Goal: Task Accomplishment & Management: Complete application form

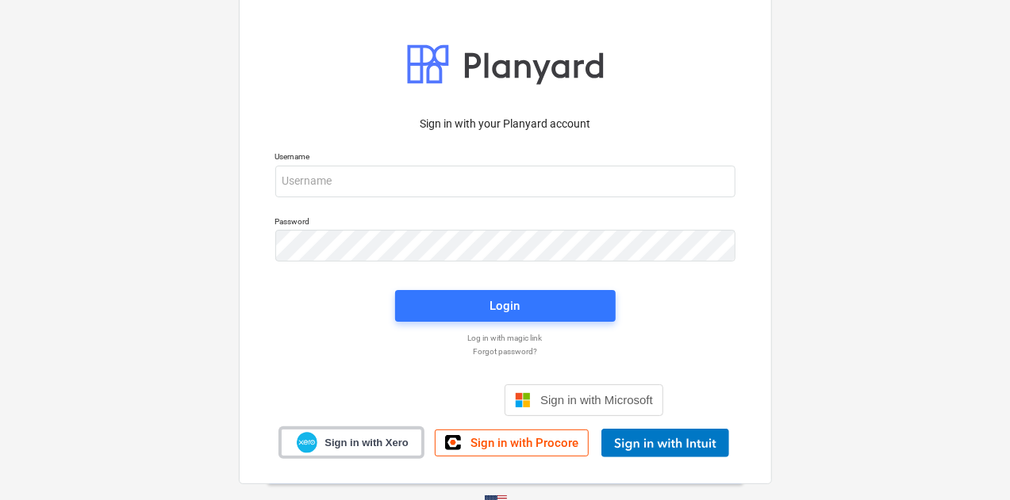
click at [375, 446] on span "Sign in with Xero" at bounding box center [365, 443] width 83 height 14
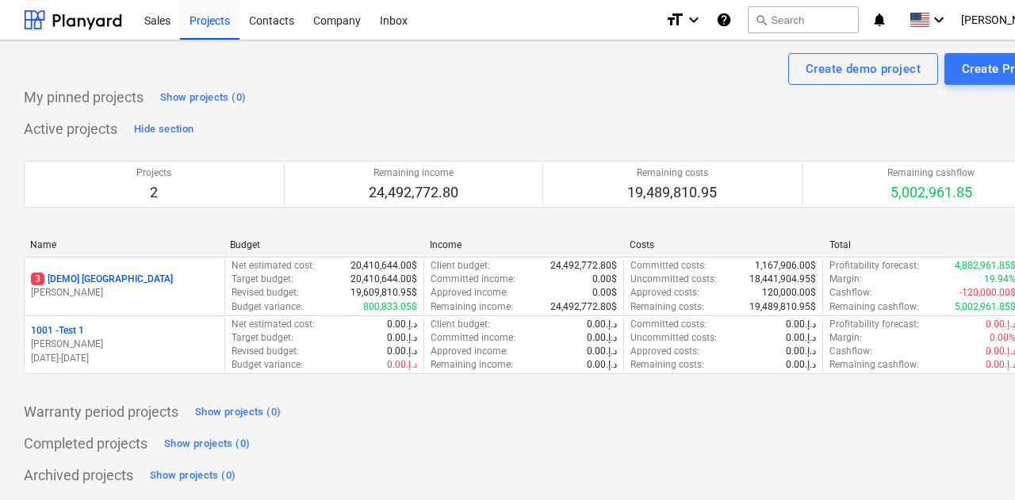
click at [163, 19] on div "Sales" at bounding box center [157, 19] width 45 height 40
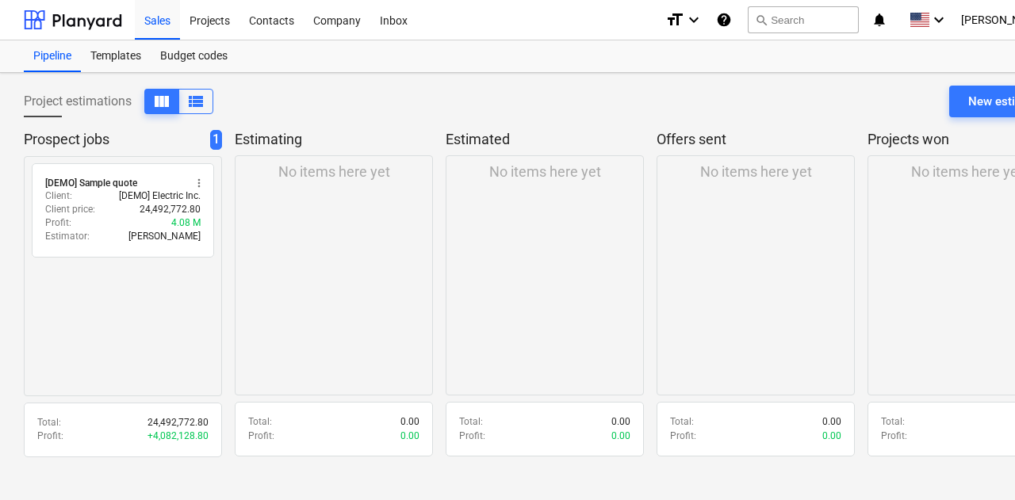
click at [213, 26] on div "Projects" at bounding box center [209, 19] width 59 height 40
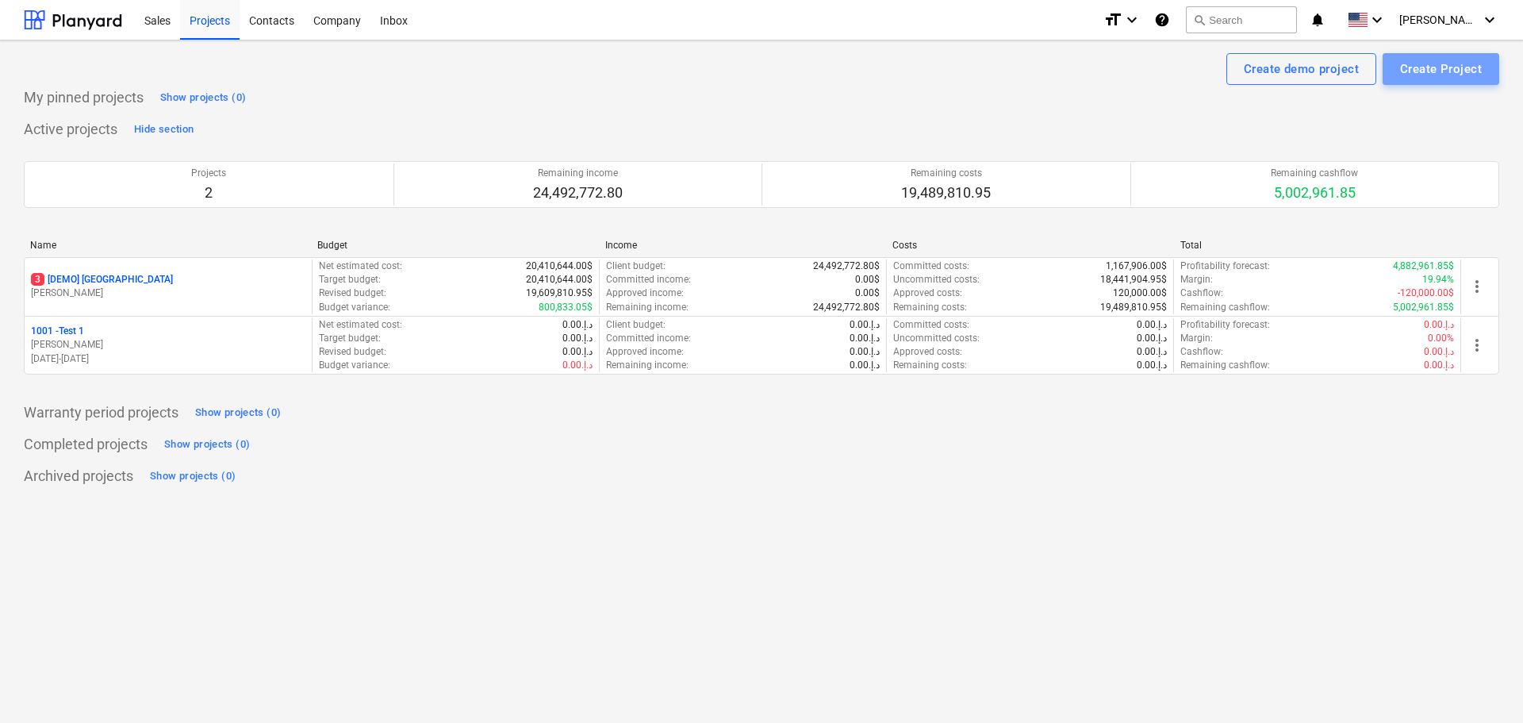
click at [1014, 56] on button "Create Project" at bounding box center [1440, 69] width 117 height 32
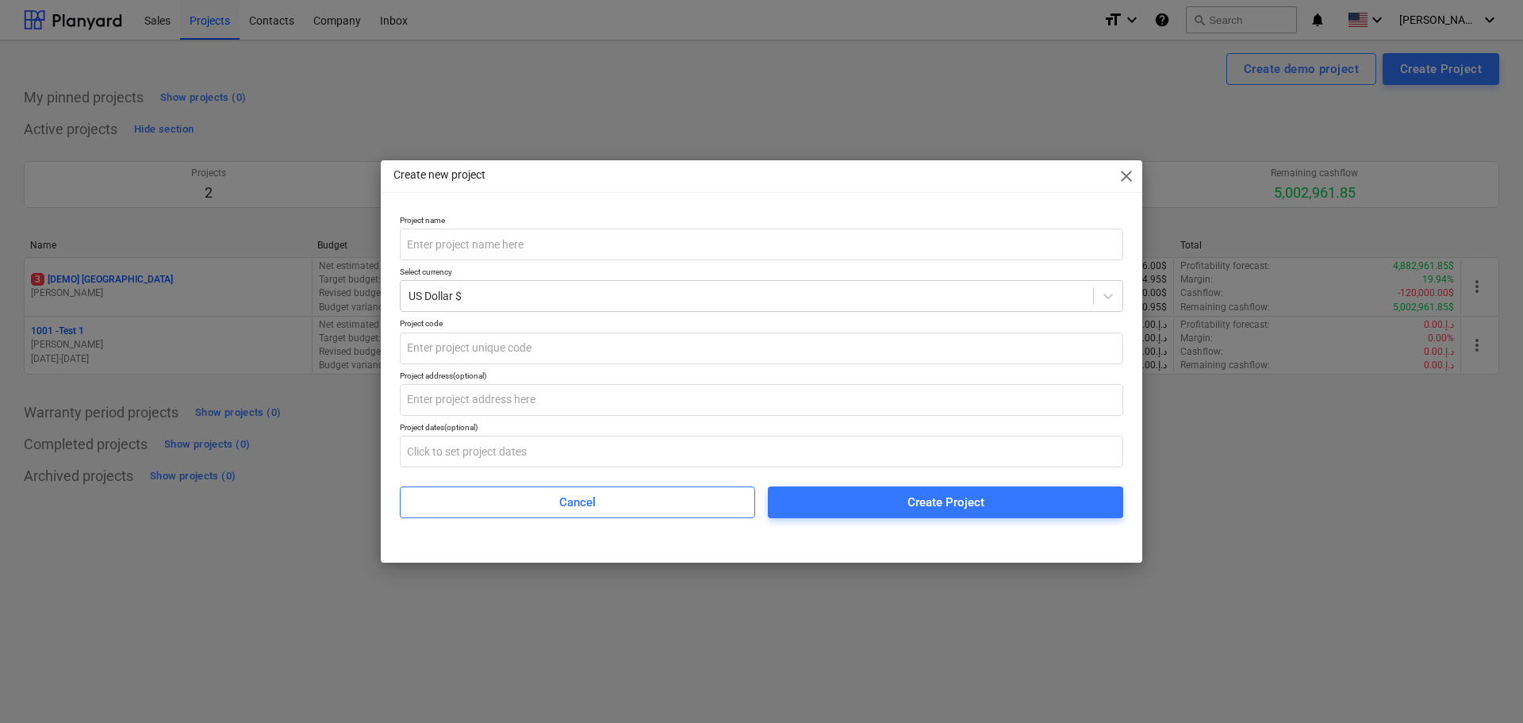
click at [498, 247] on input "text" at bounding box center [761, 244] width 723 height 32
type input "Р"
type input "HOS2"
click at [1014, 306] on div at bounding box center [1108, 296] width 29 height 29
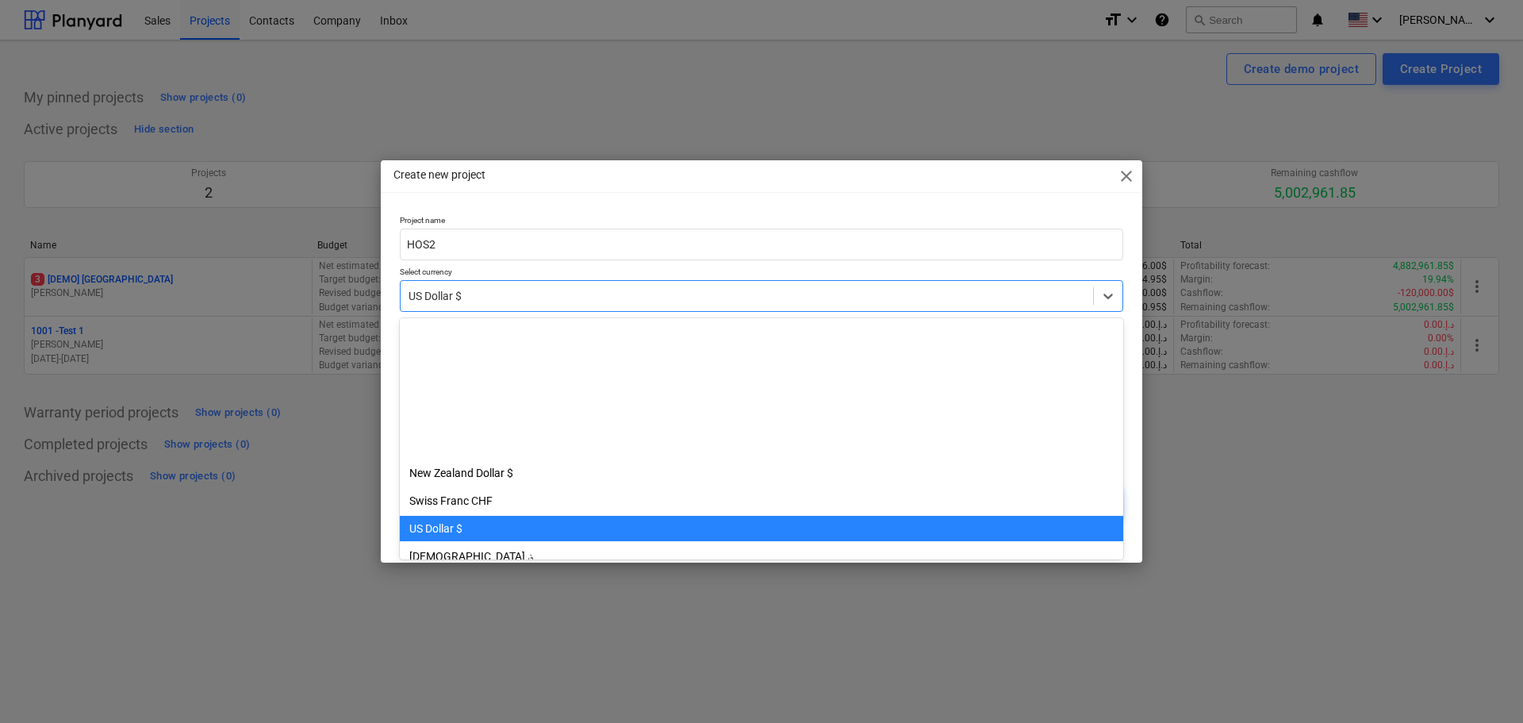
scroll to position [194, 0]
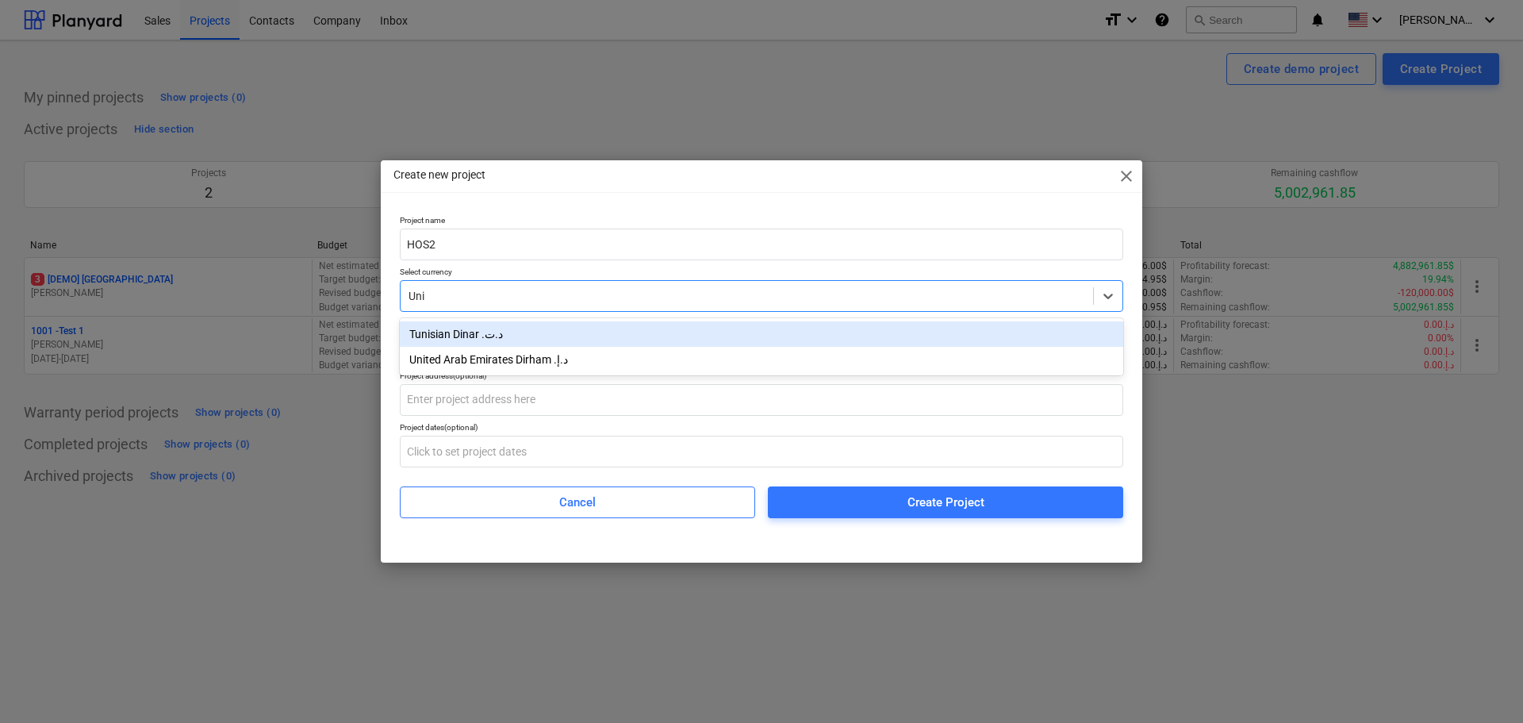
type input "Unit"
click at [540, 337] on div "United Arab Emirates Dirham د.إ.‏" at bounding box center [761, 333] width 723 height 25
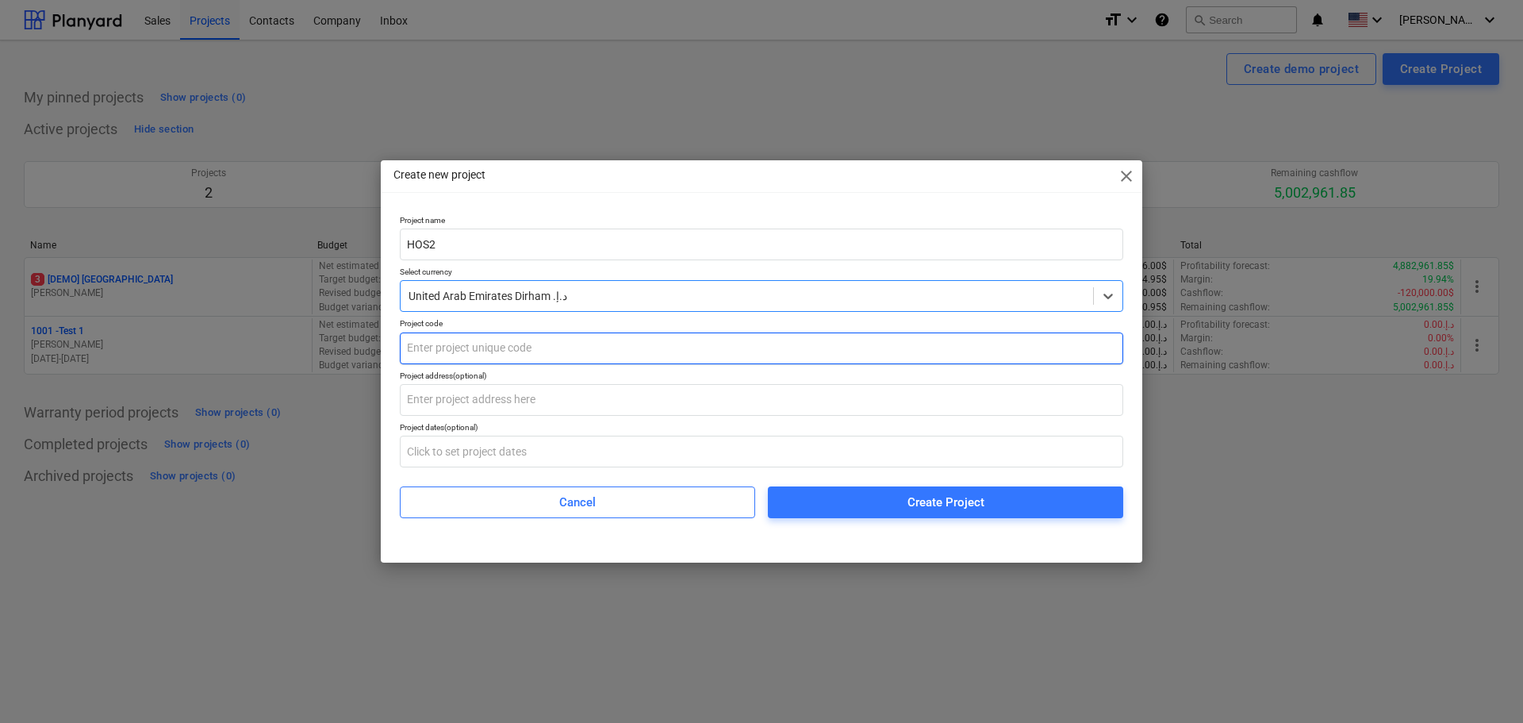
click at [491, 358] on input "text" at bounding box center [761, 348] width 723 height 32
type input "10001"
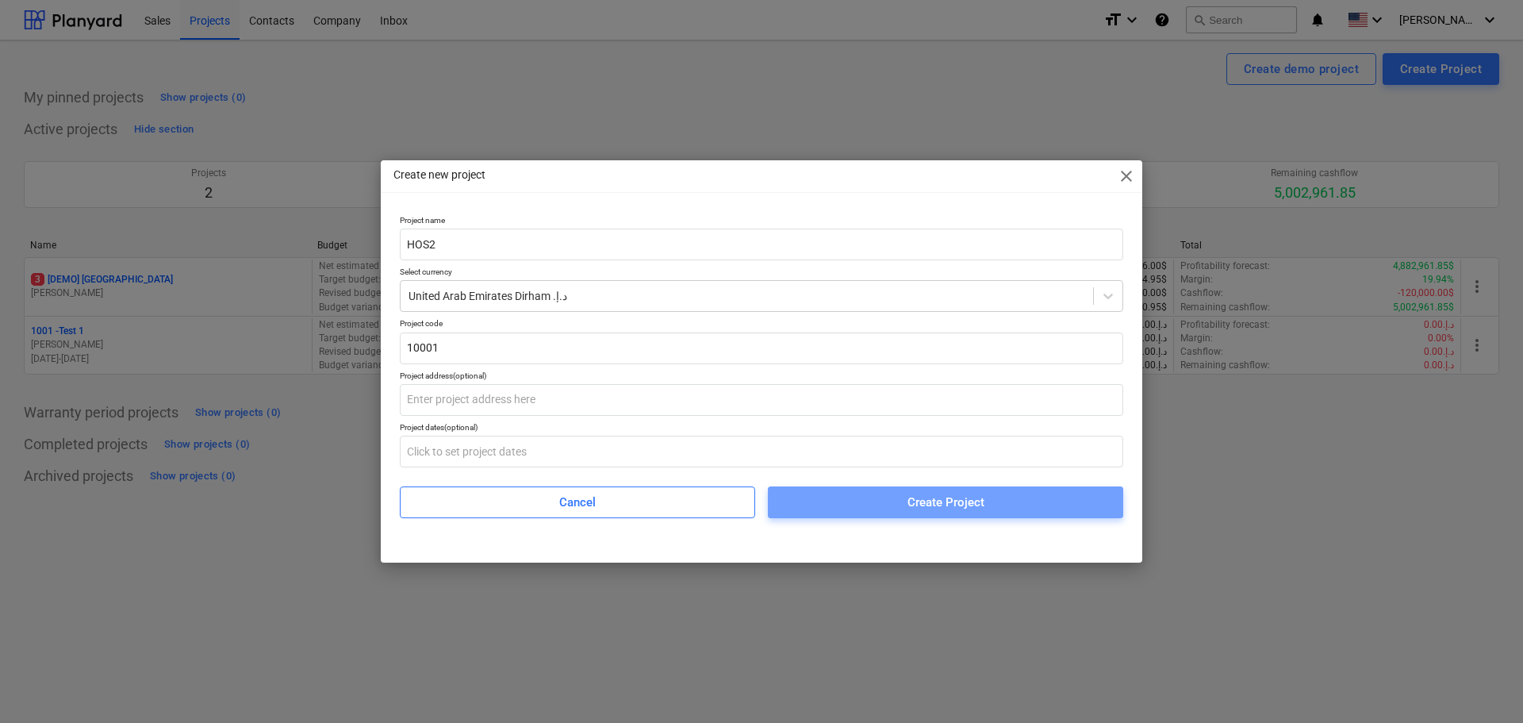
click at [887, 493] on span "Create Project" at bounding box center [945, 502] width 317 height 21
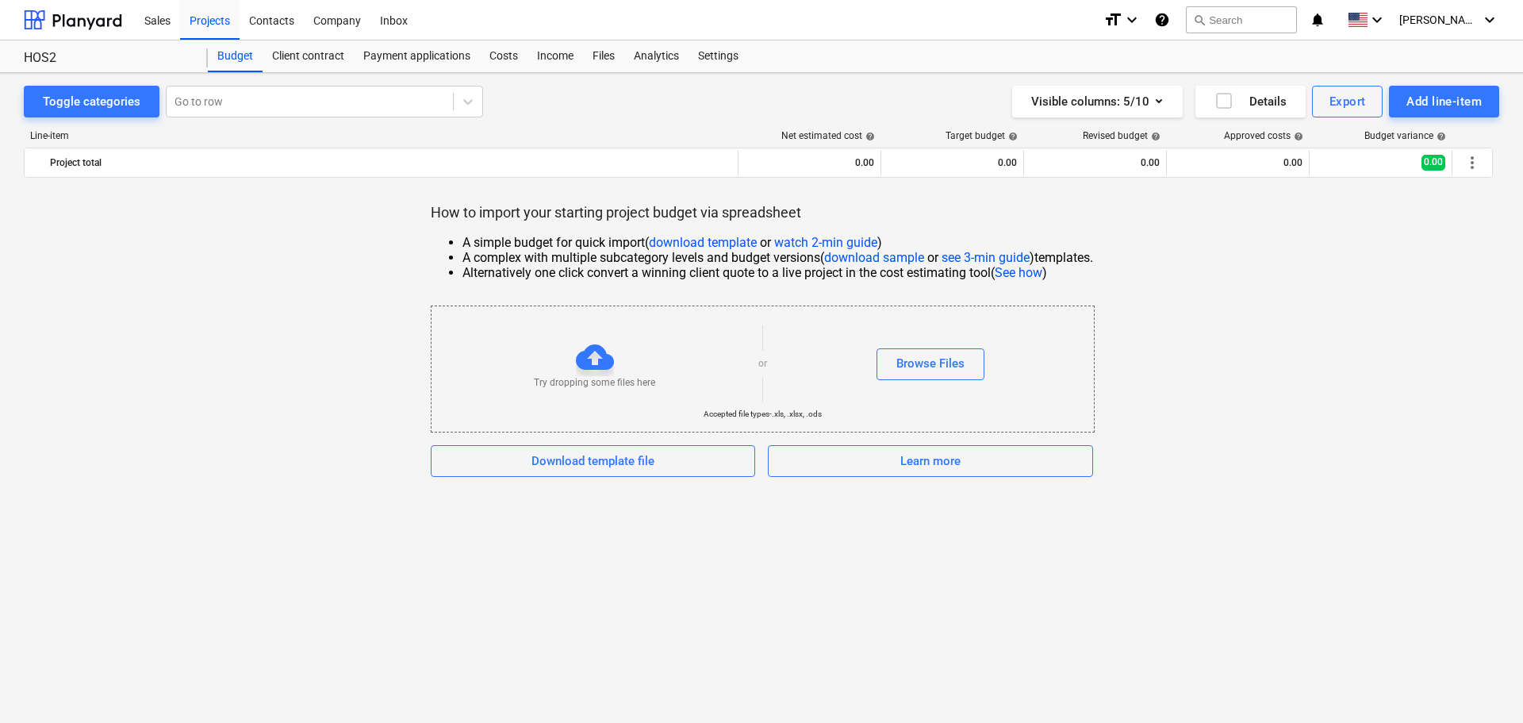
click at [826, 236] on link "watch 2-min guide" at bounding box center [825, 242] width 103 height 15
click at [981, 259] on link "see 3-min guide" at bounding box center [985, 257] width 88 height 15
click at [867, 253] on link "download sample" at bounding box center [874, 257] width 100 height 15
click at [707, 239] on link "download template" at bounding box center [703, 242] width 108 height 15
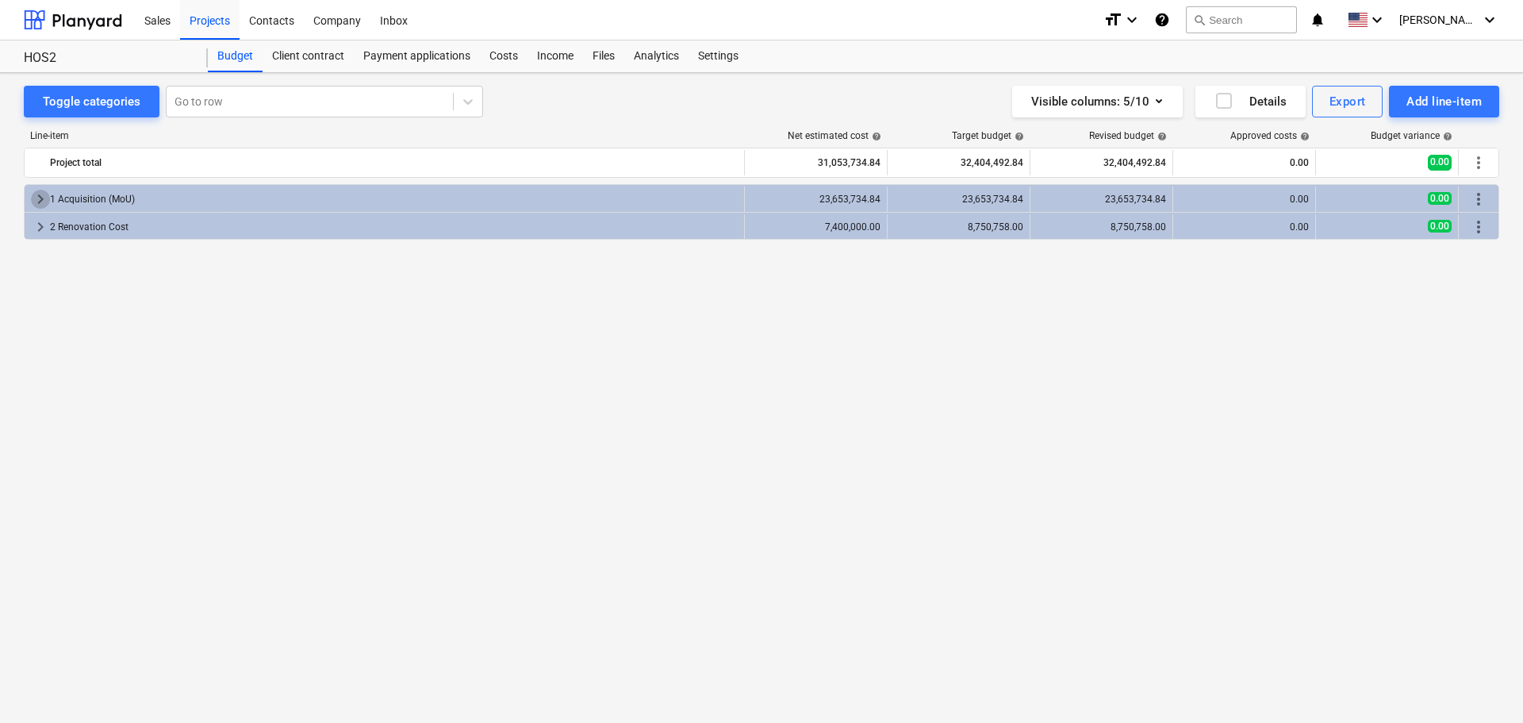
click at [36, 200] on span "keyboard_arrow_right" at bounding box center [40, 199] width 19 height 19
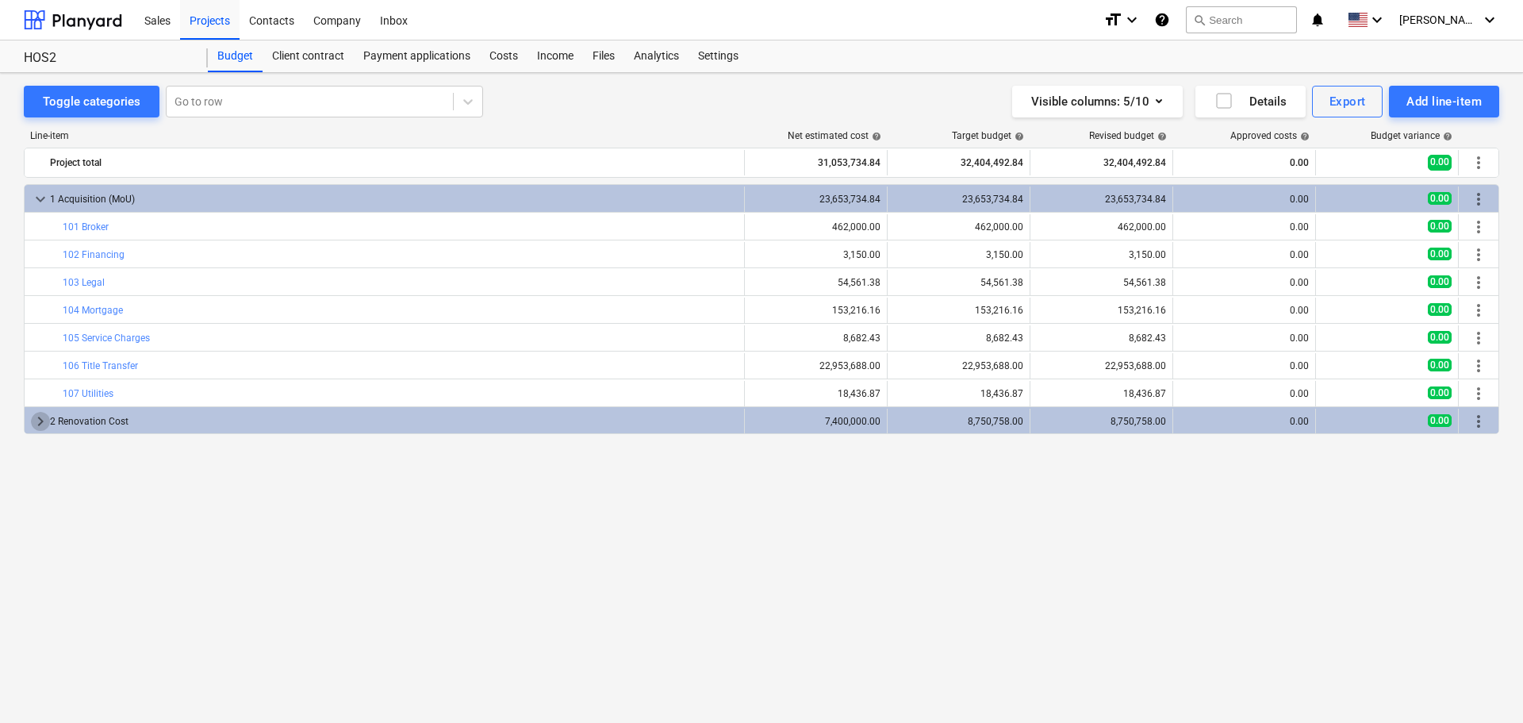
click at [39, 417] on span "keyboard_arrow_right" at bounding box center [40, 421] width 19 height 19
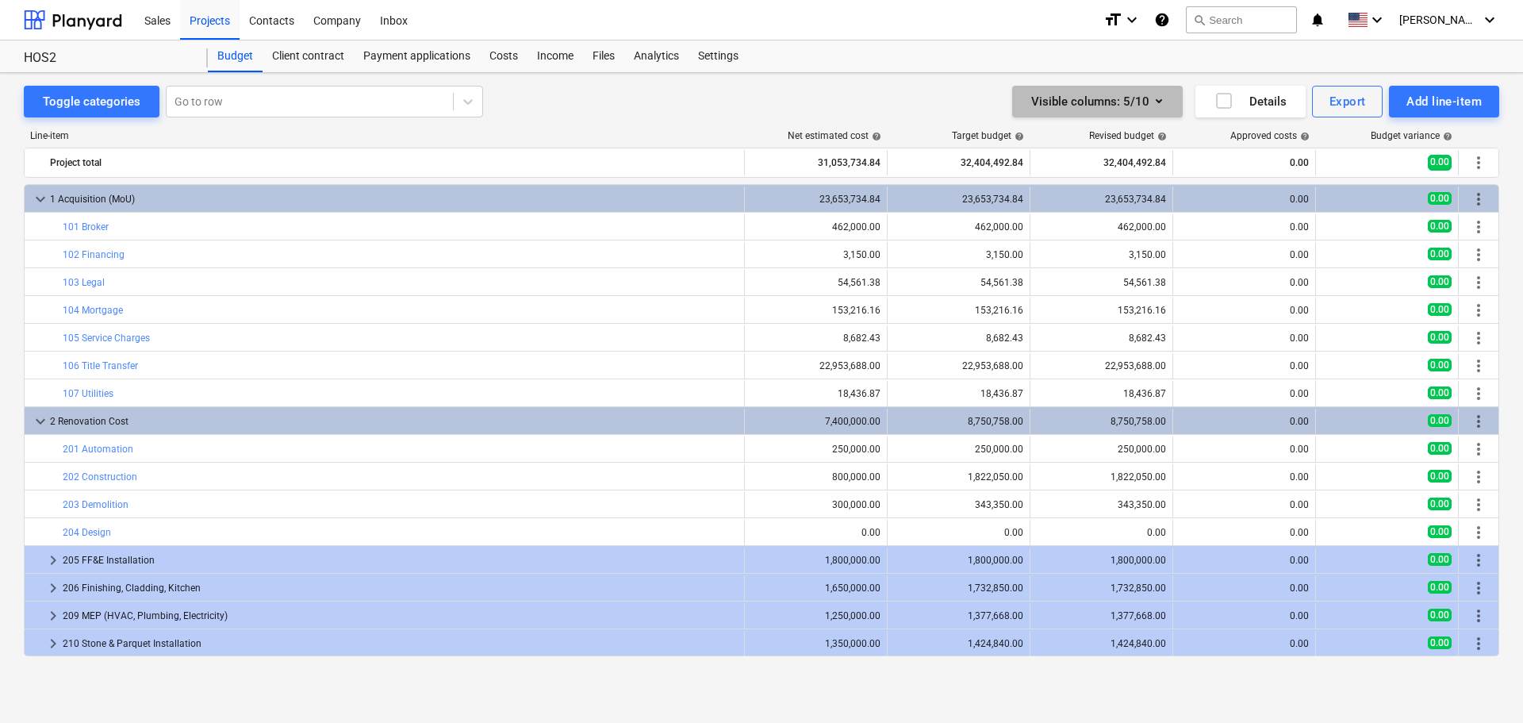
click at [1014, 99] on icon "button" at bounding box center [1158, 100] width 19 height 19
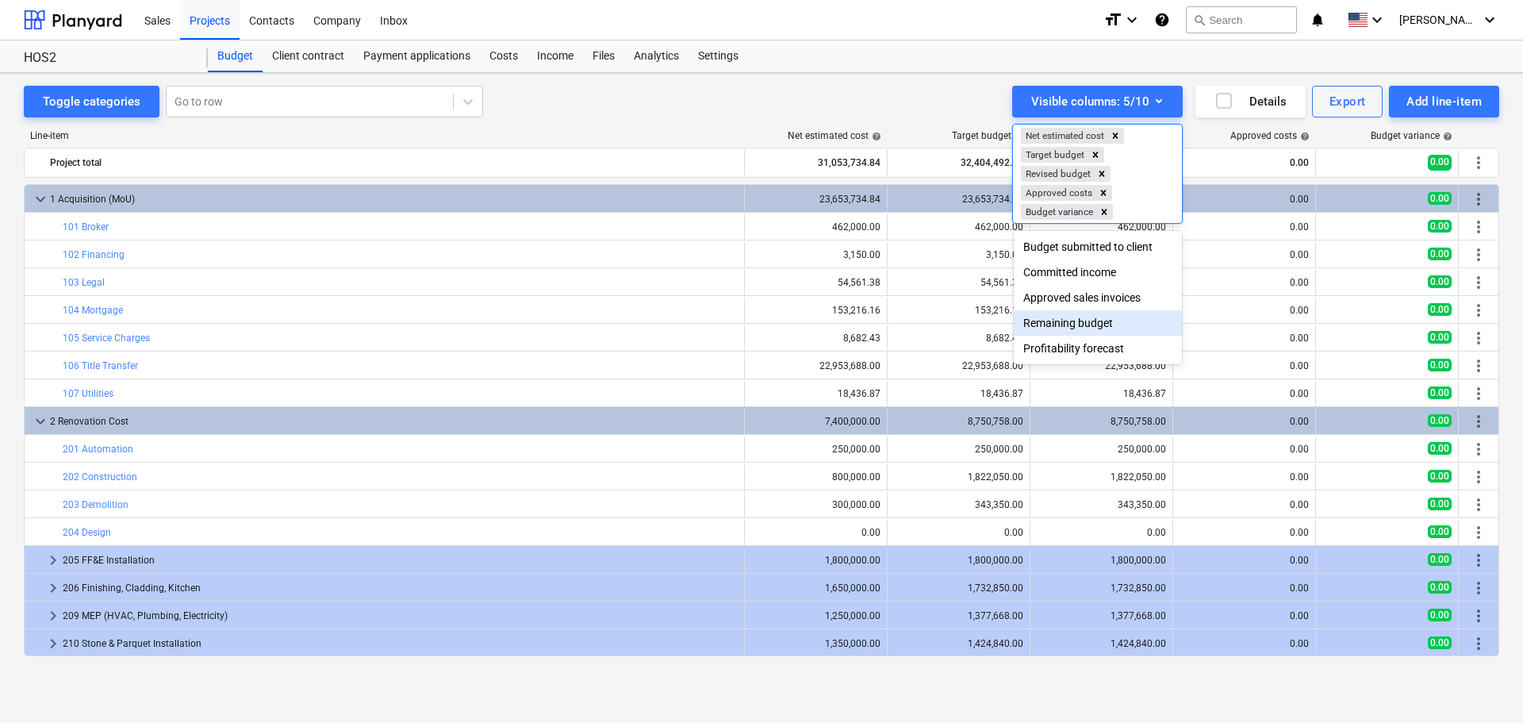
click at [1014, 335] on div "Remaining budget" at bounding box center [1098, 322] width 168 height 25
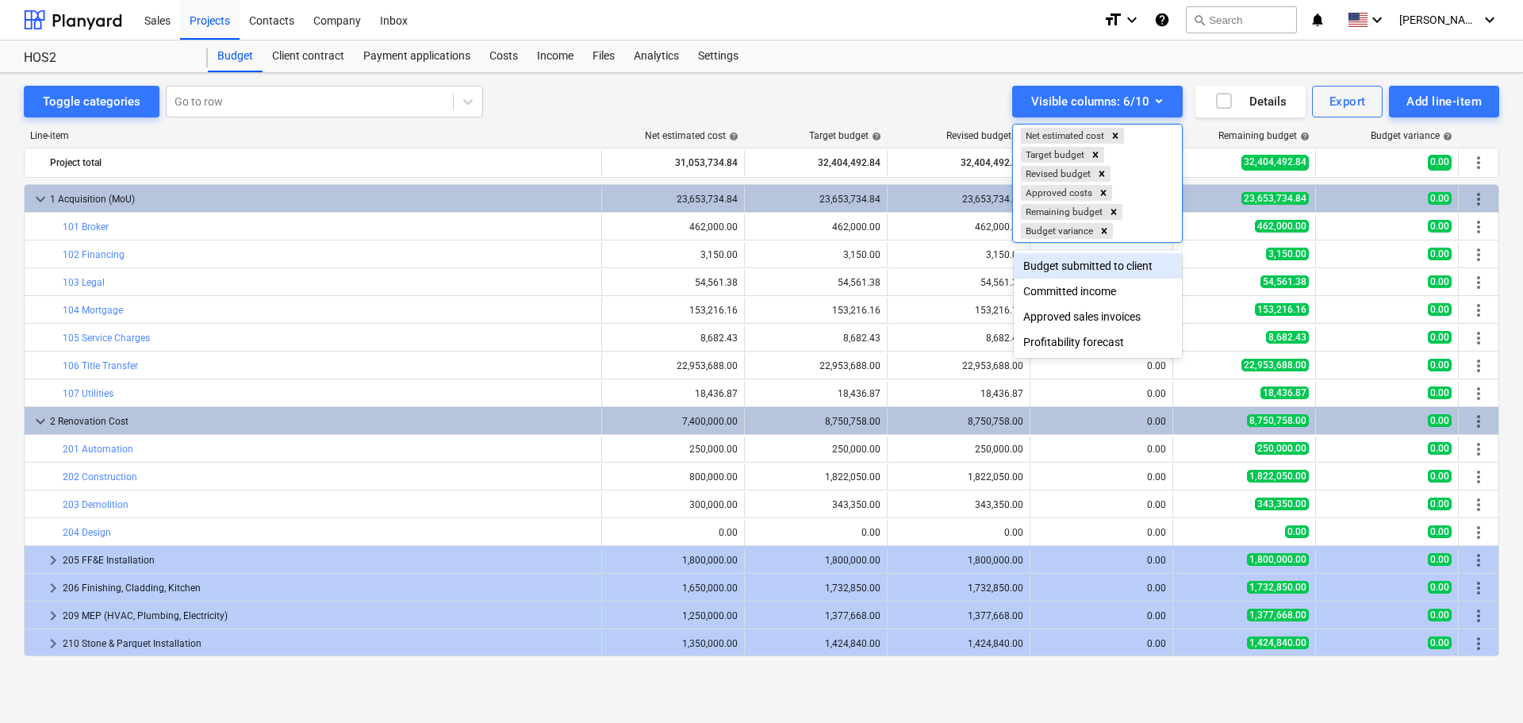
click at [1014, 173] on icon "Remove Revised budget" at bounding box center [1101, 173] width 11 height 11
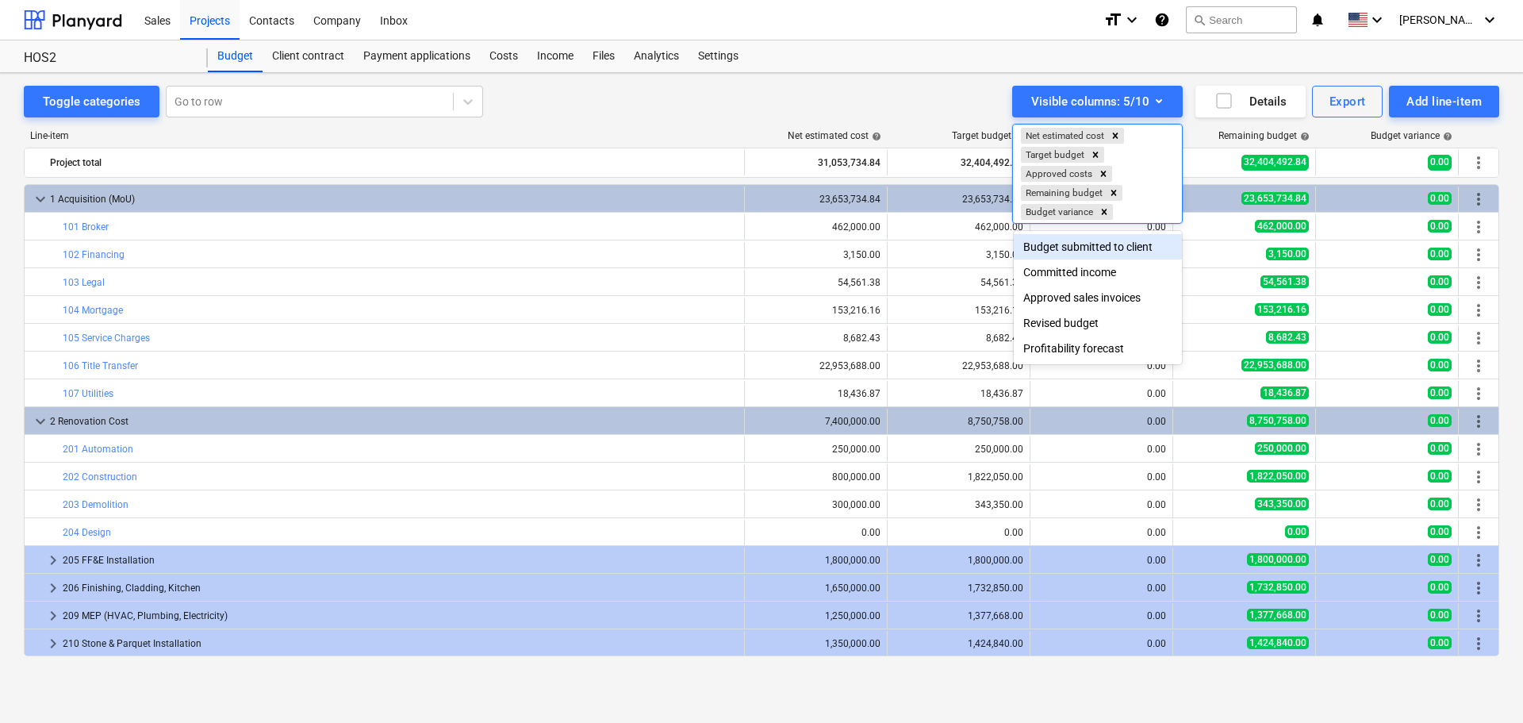
click at [757, 270] on div at bounding box center [761, 361] width 1523 height 723
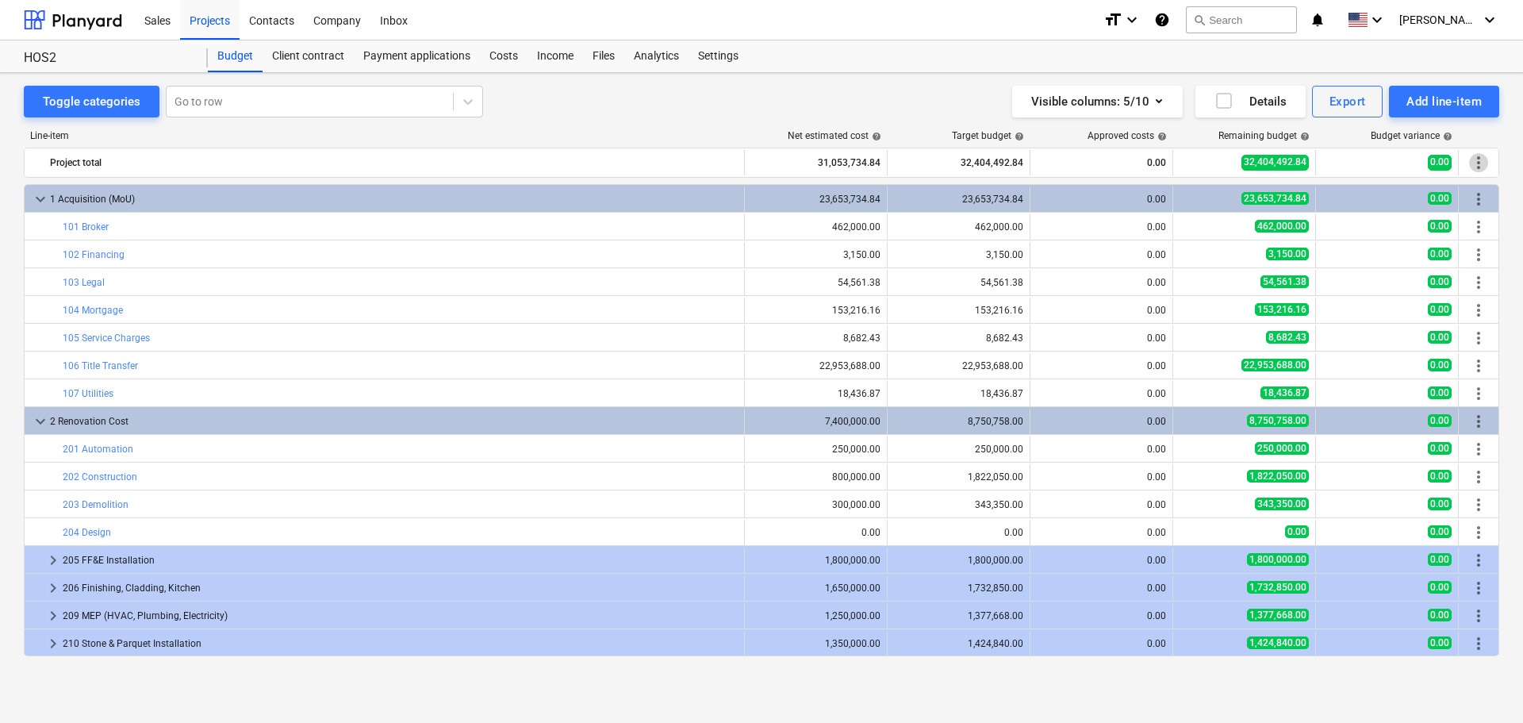
click at [1014, 164] on span "more_vert" at bounding box center [1478, 162] width 19 height 19
click at [1014, 232] on div at bounding box center [761, 361] width 1523 height 723
click at [1014, 232] on span "more_vert" at bounding box center [1478, 226] width 19 height 19
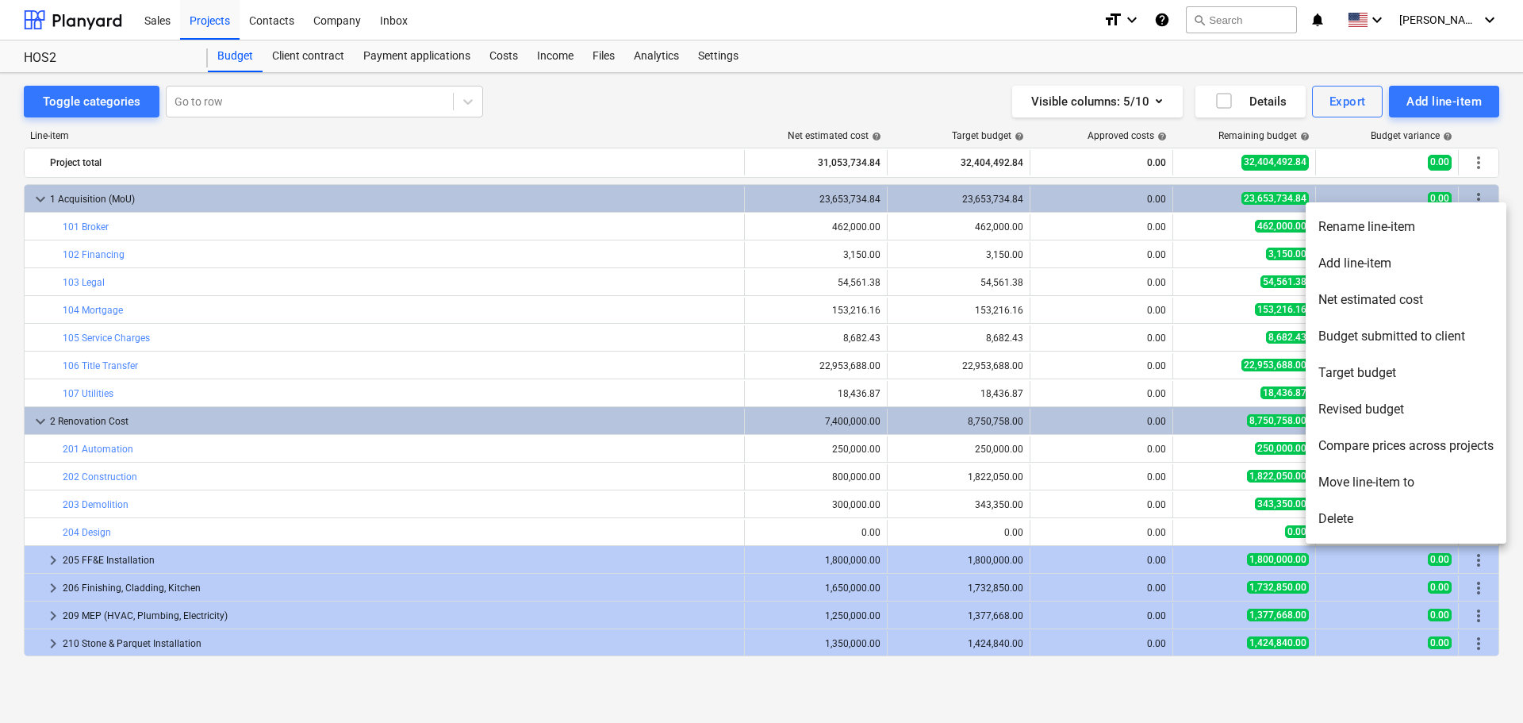
click at [1013, 313] on div at bounding box center [761, 361] width 1523 height 723
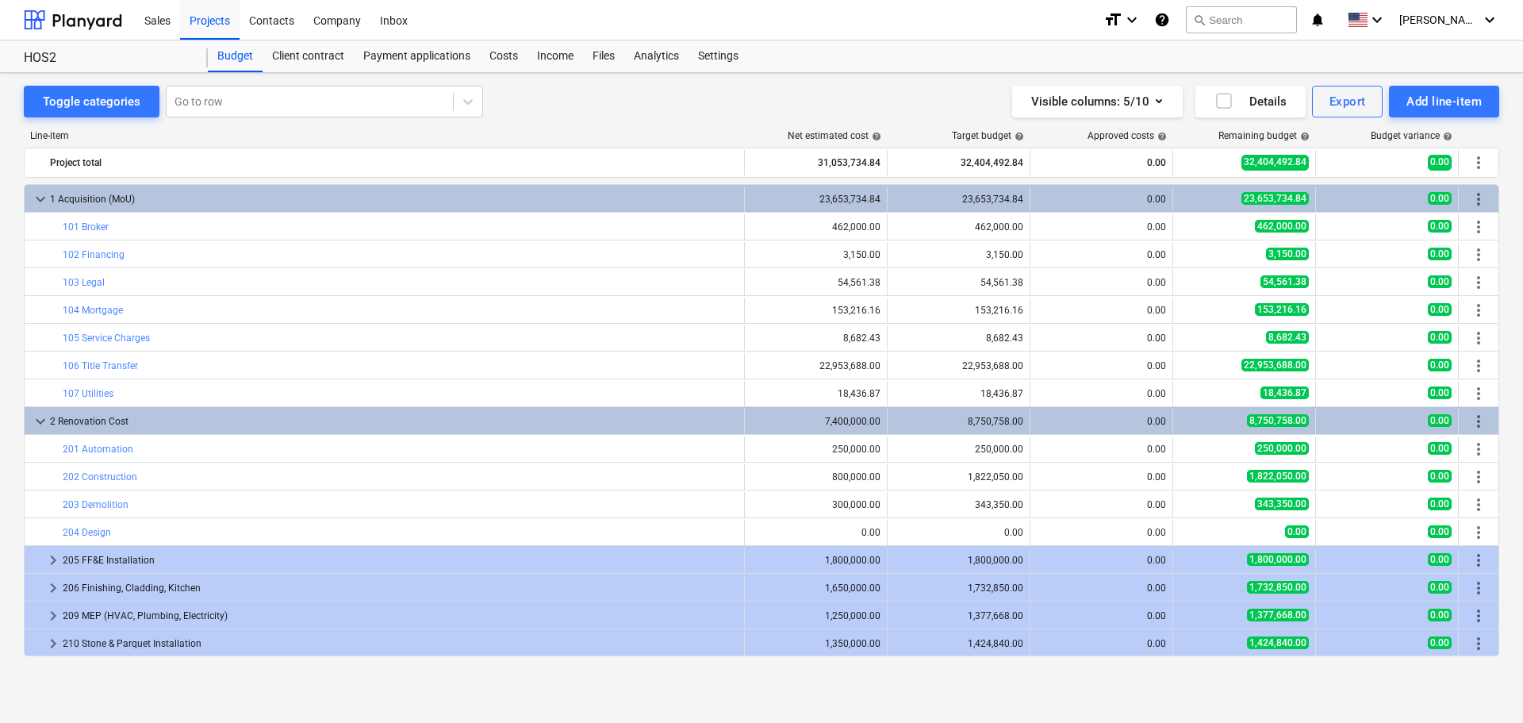
click at [317, 56] on div "Client contract" at bounding box center [308, 56] width 91 height 32
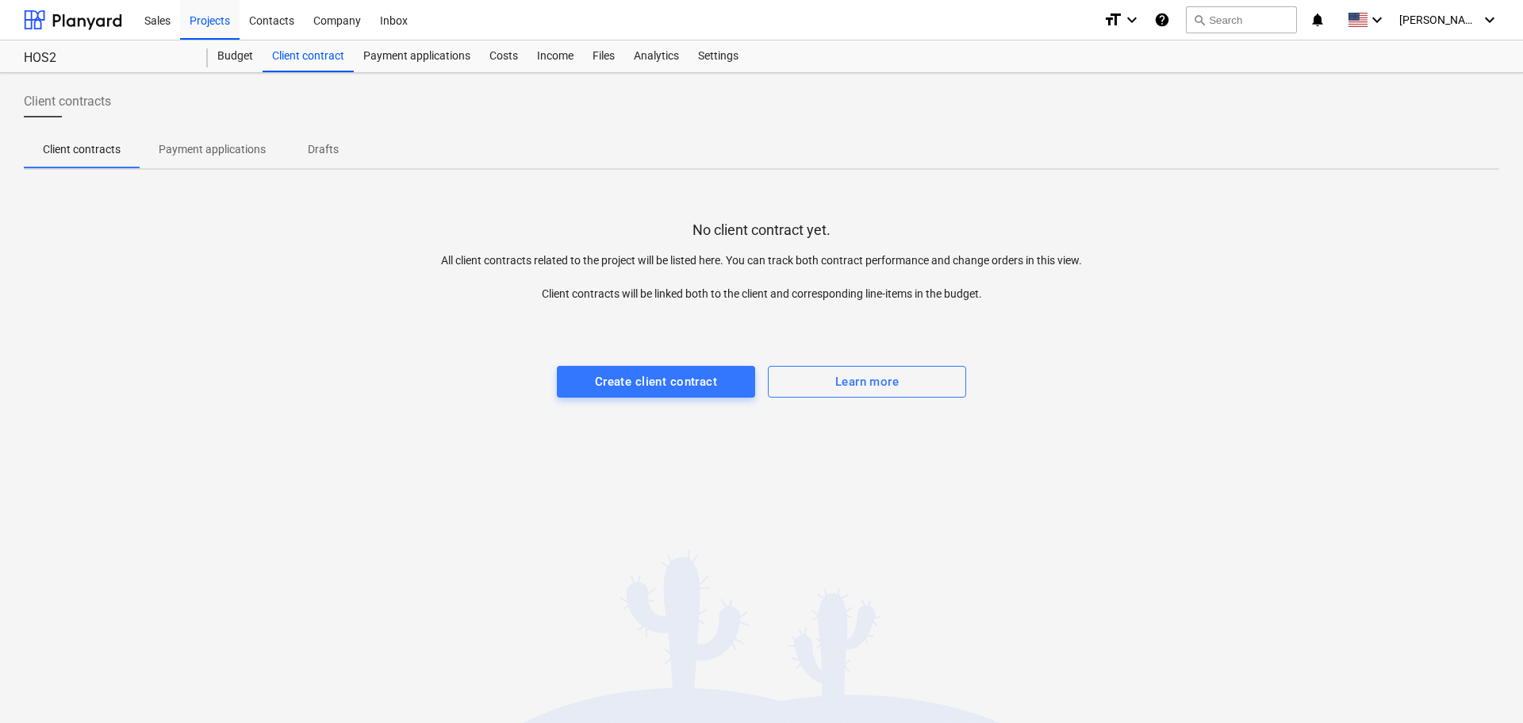
click at [425, 56] on div "Payment applications" at bounding box center [417, 56] width 126 height 32
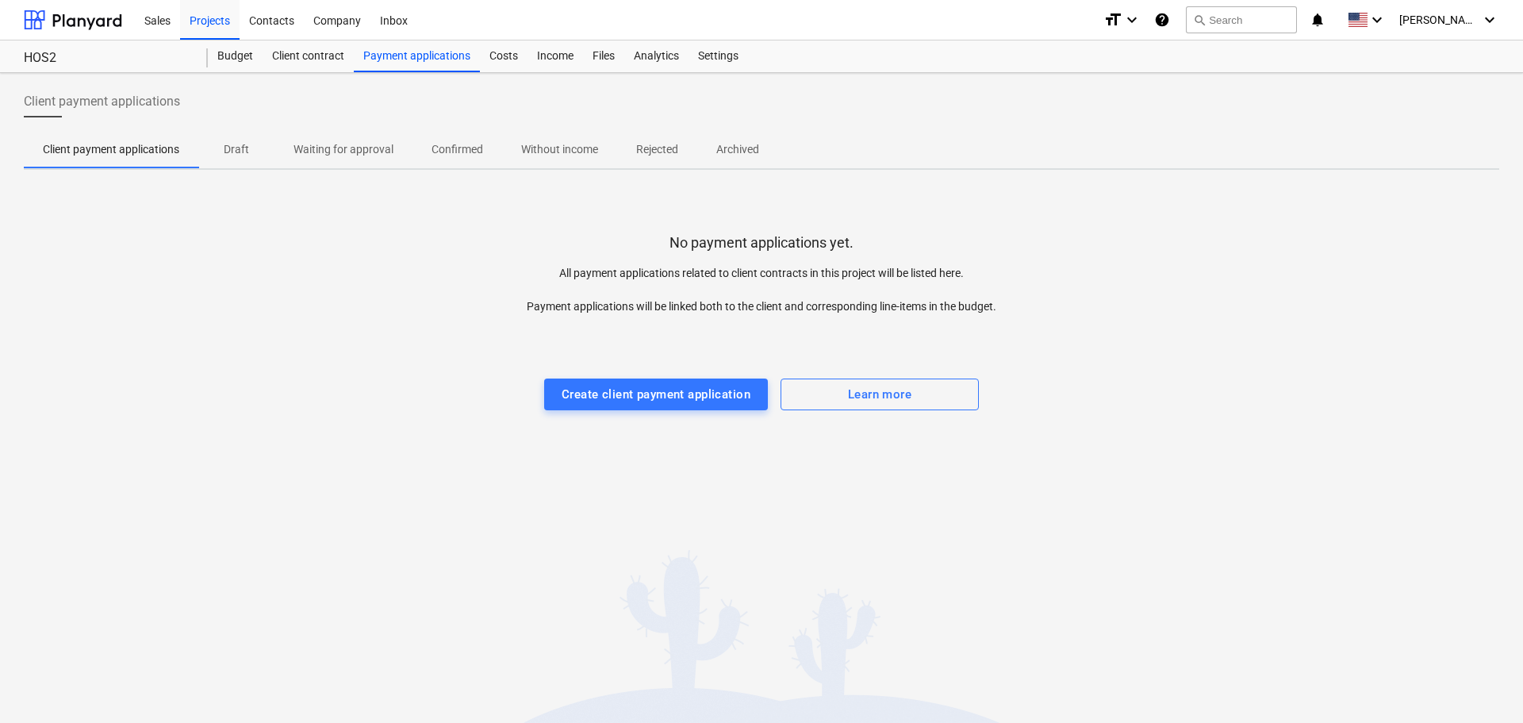
click at [504, 55] on div "Costs" at bounding box center [504, 56] width 48 height 32
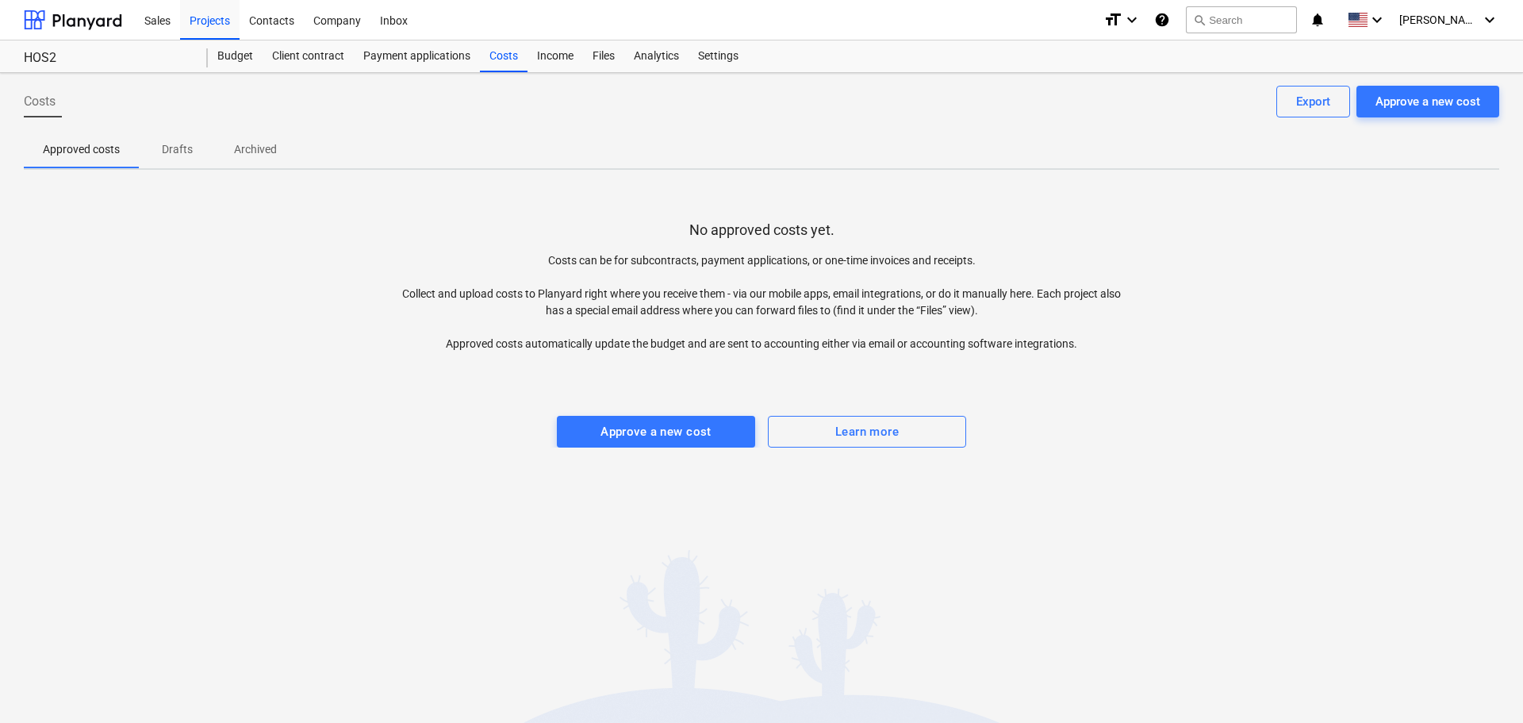
click at [276, 30] on div "Contacts" at bounding box center [272, 19] width 64 height 40
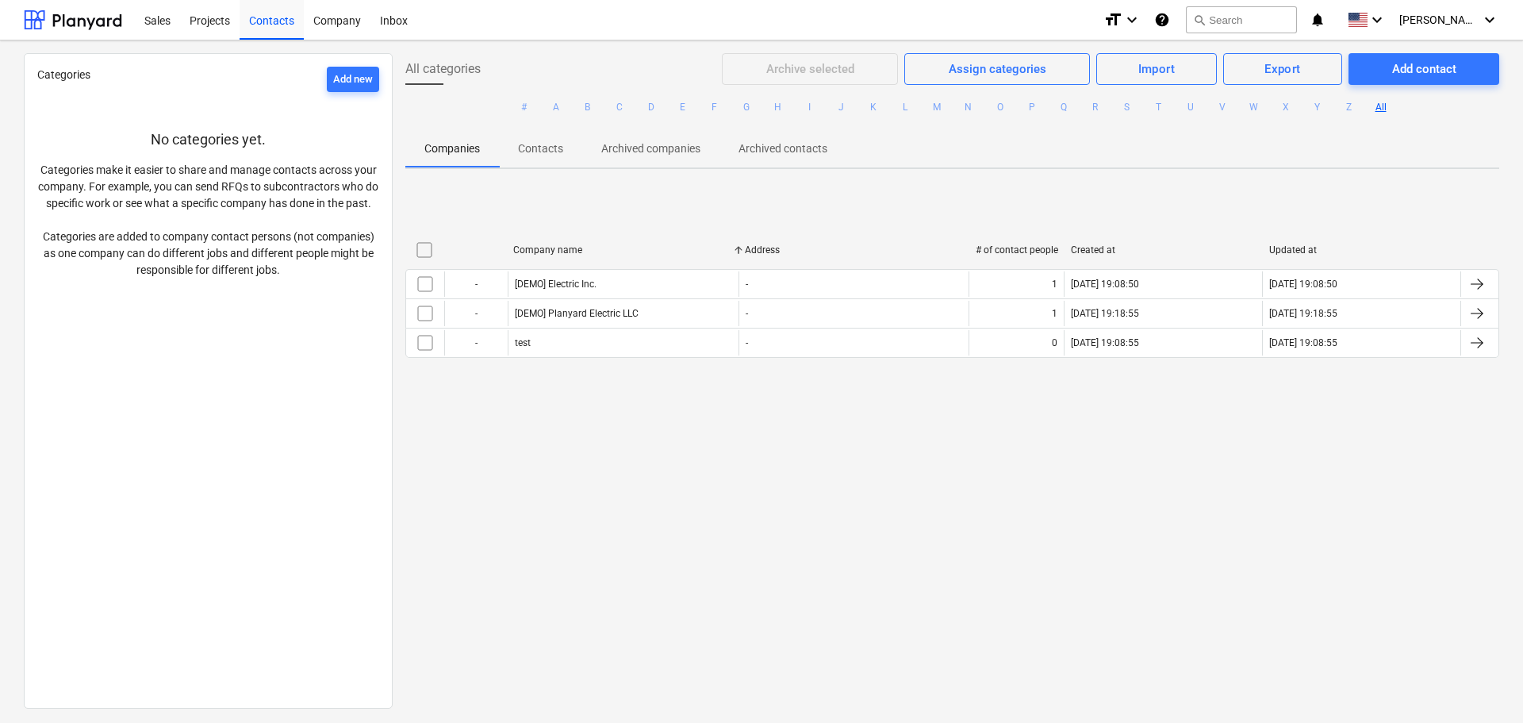
click at [172, 19] on div "Sales" at bounding box center [157, 19] width 45 height 40
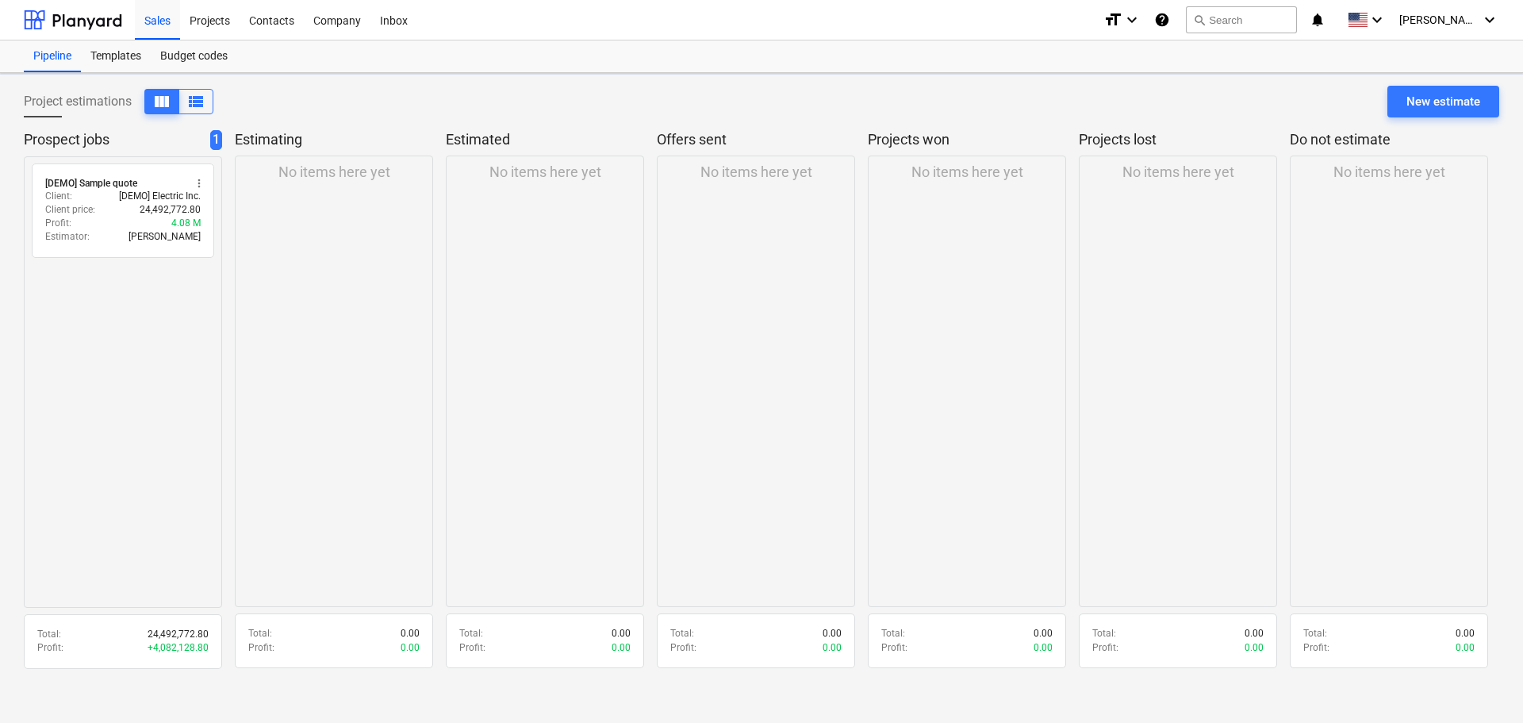
click at [205, 17] on div "Projects" at bounding box center [209, 19] width 59 height 40
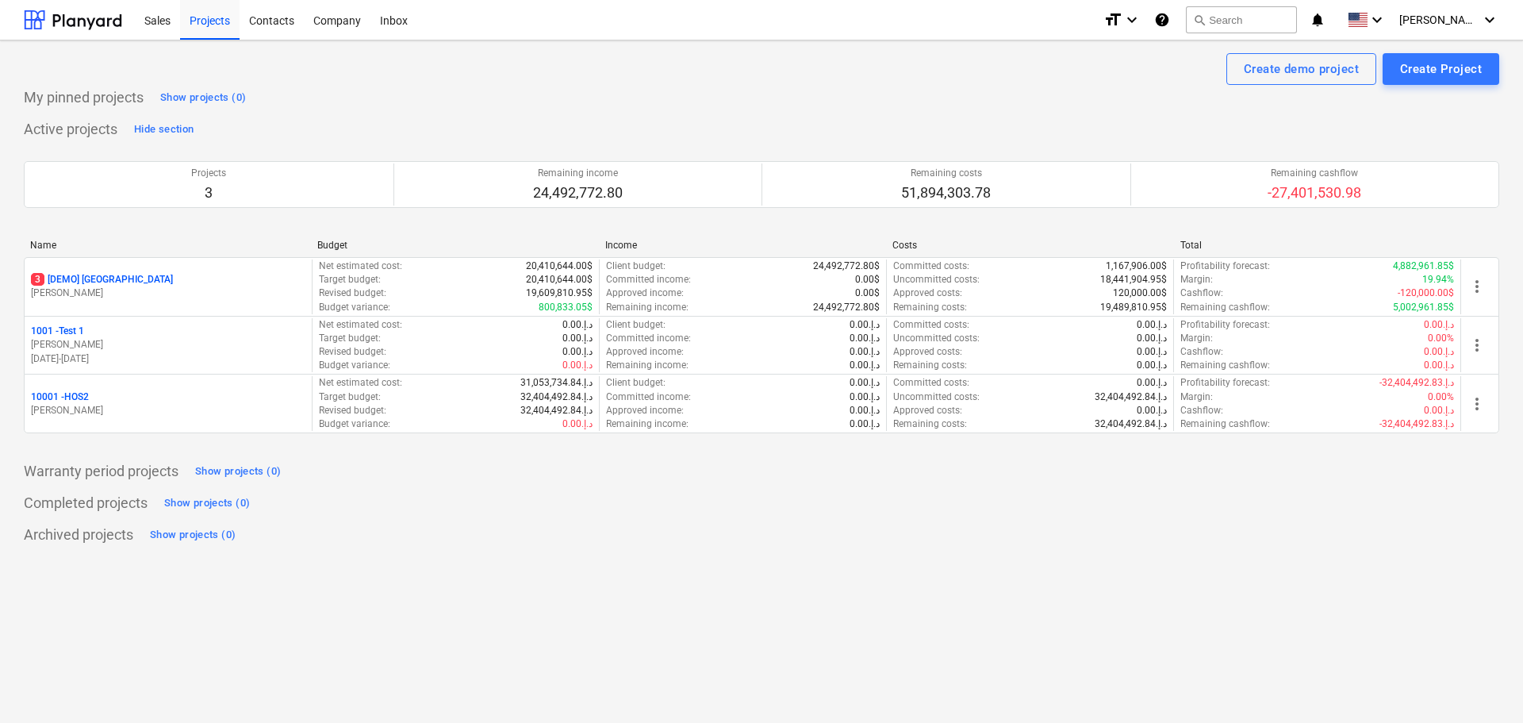
click at [218, 195] on p "3" at bounding box center [208, 192] width 35 height 19
click at [85, 397] on p "10001 - HOS2" at bounding box center [60, 396] width 58 height 13
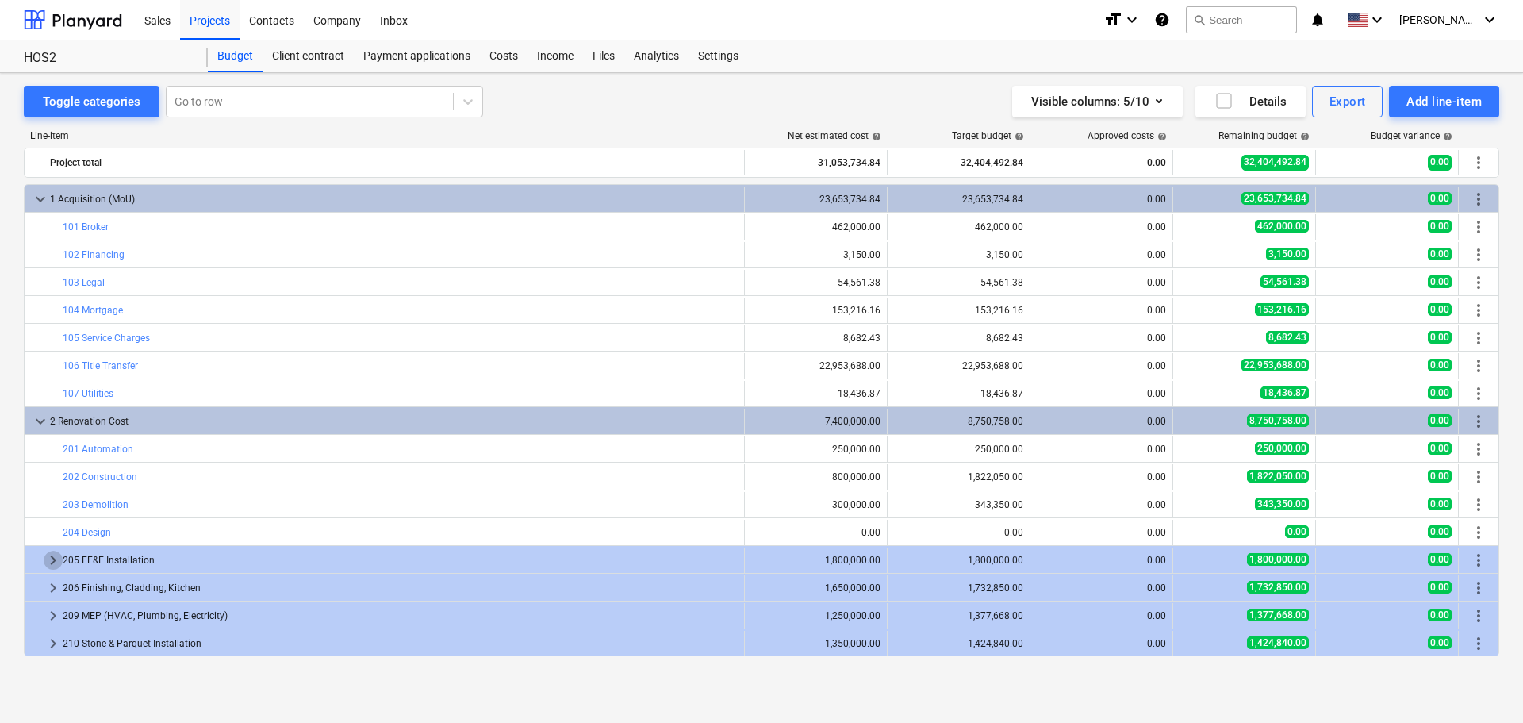
click at [46, 500] on span "keyboard_arrow_right" at bounding box center [53, 559] width 19 height 19
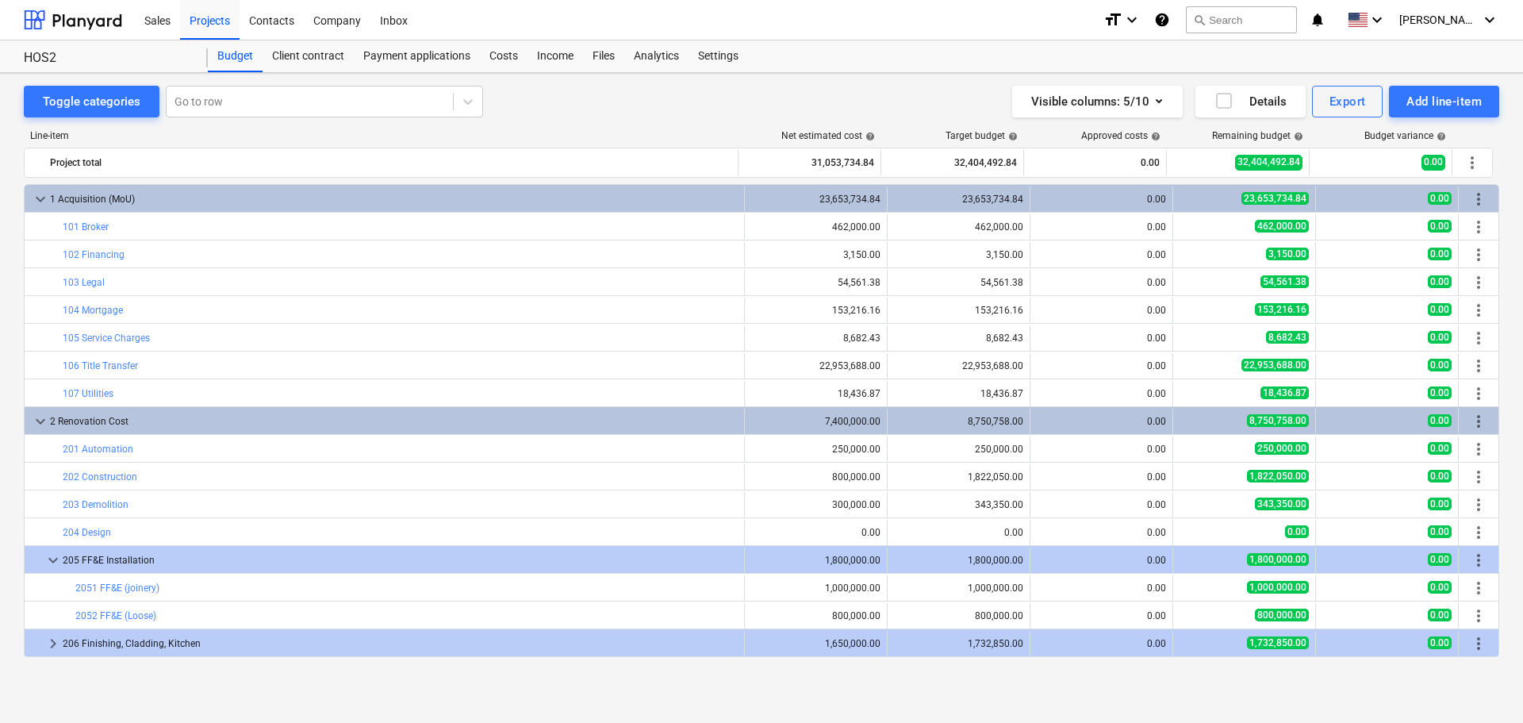
scroll to position [55, 0]
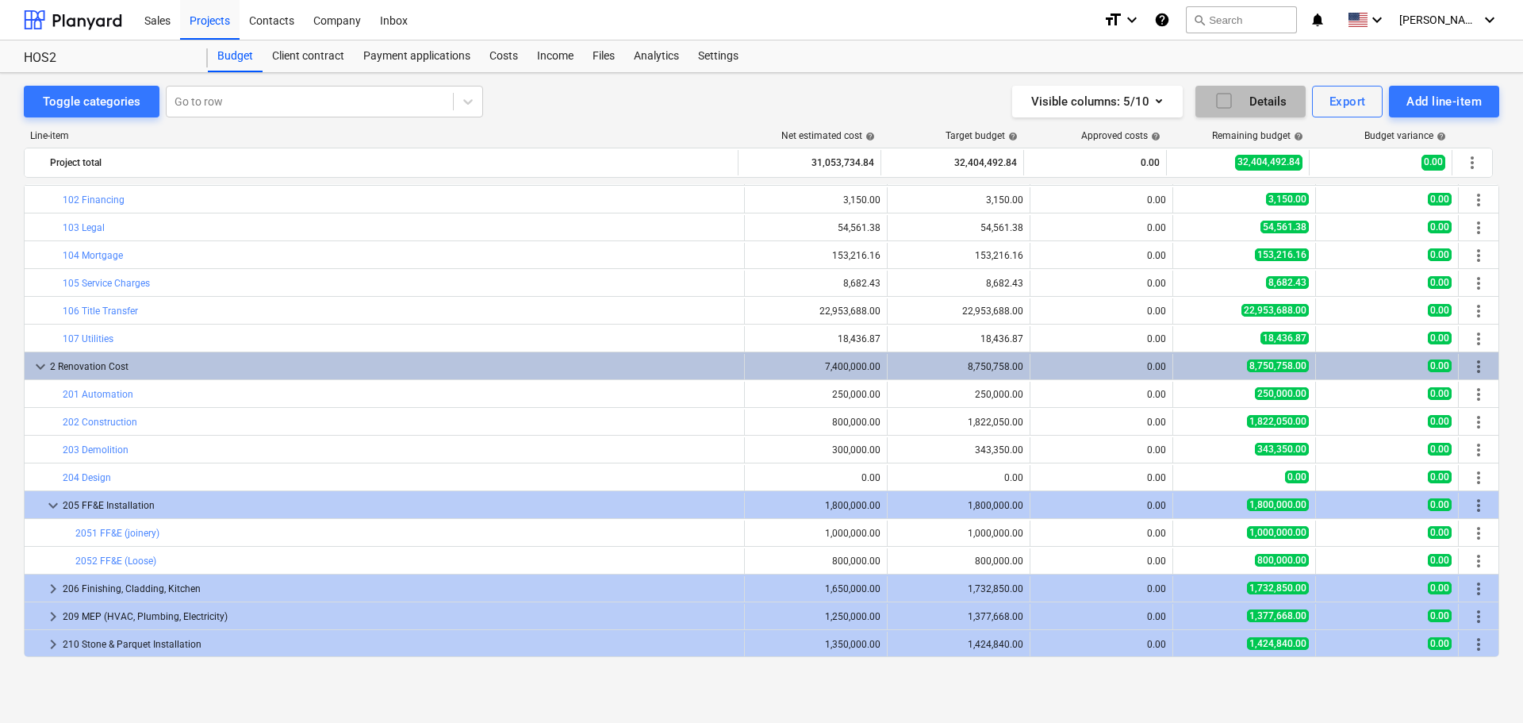
click at [1014, 99] on icon "button" at bounding box center [1223, 100] width 19 height 19
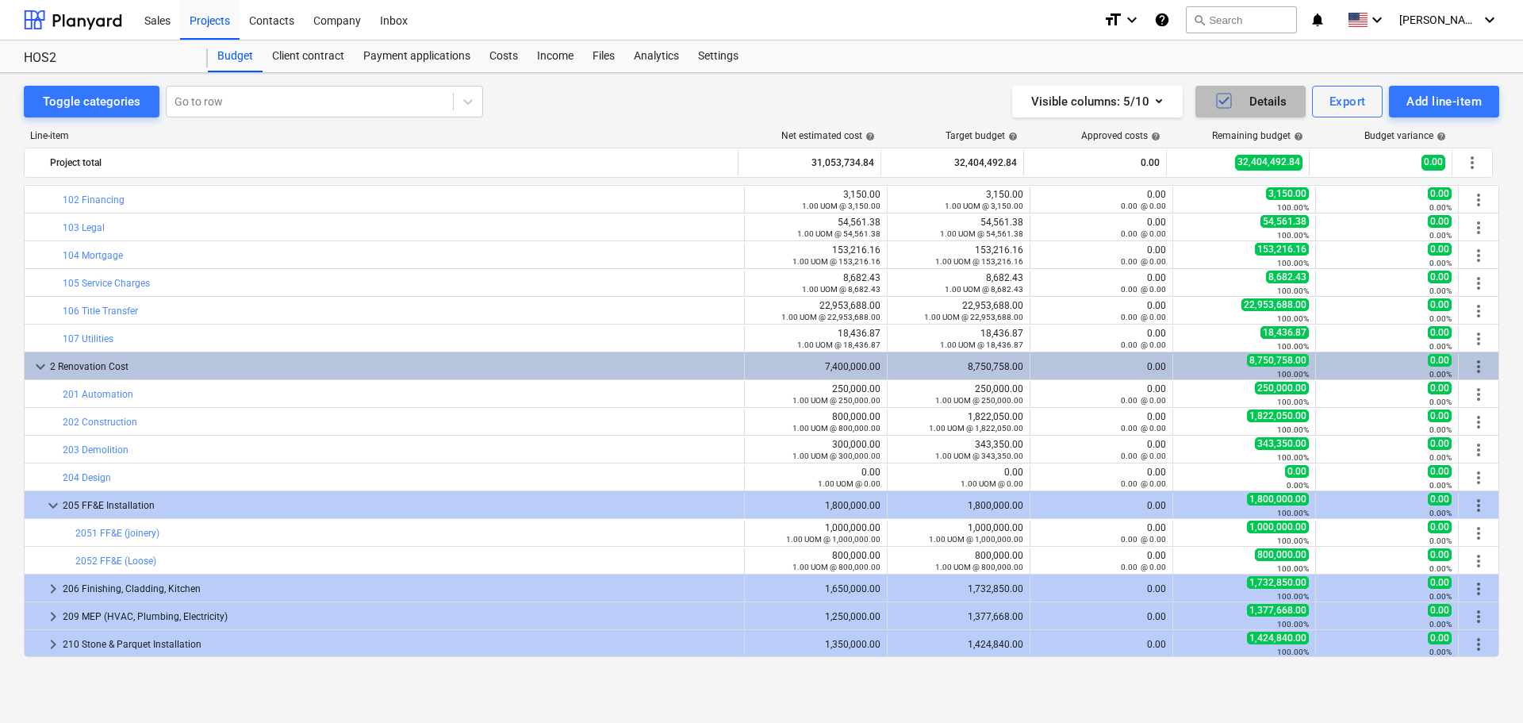
click at [1014, 101] on icon "button" at bounding box center [1223, 100] width 19 height 19
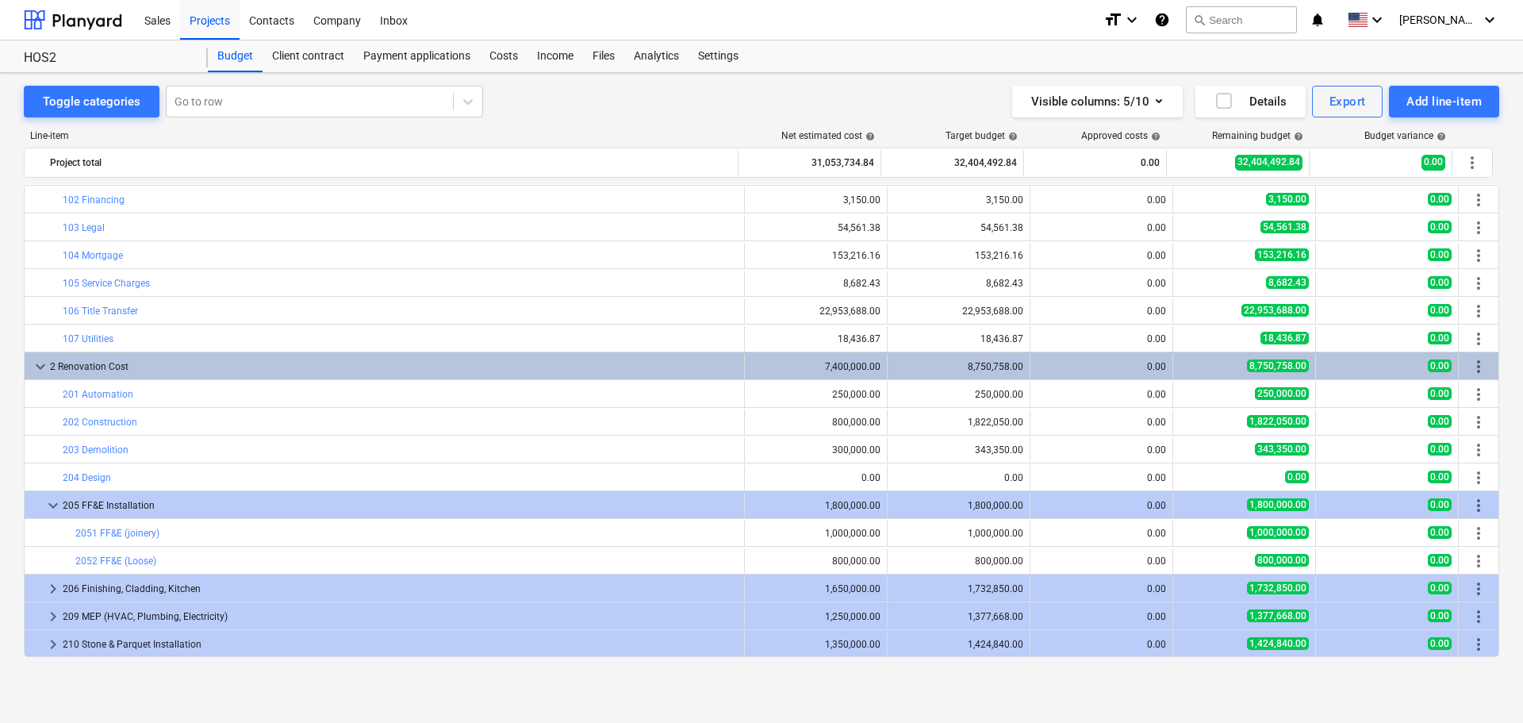
click at [356, 21] on div "Company" at bounding box center [337, 19] width 67 height 40
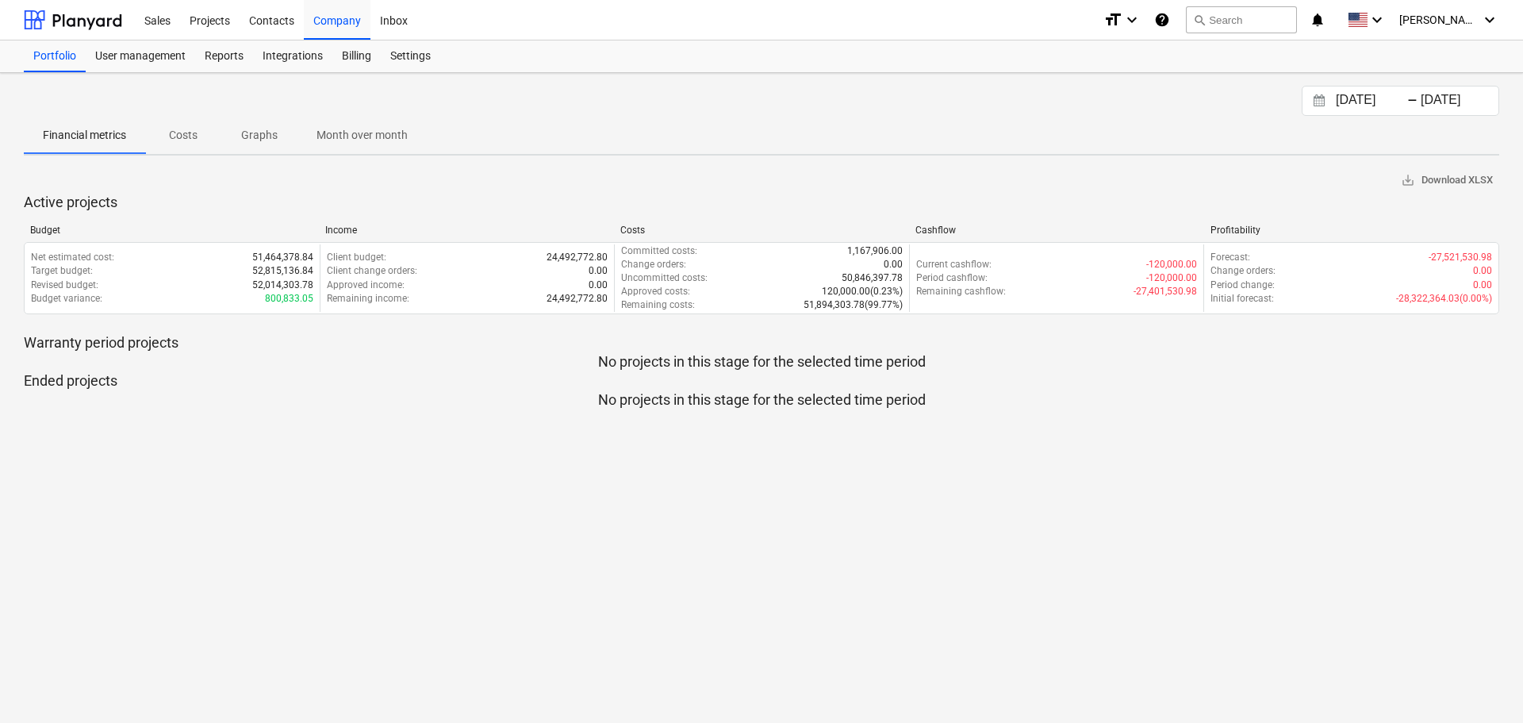
click at [281, 29] on div "Contacts" at bounding box center [272, 19] width 64 height 40
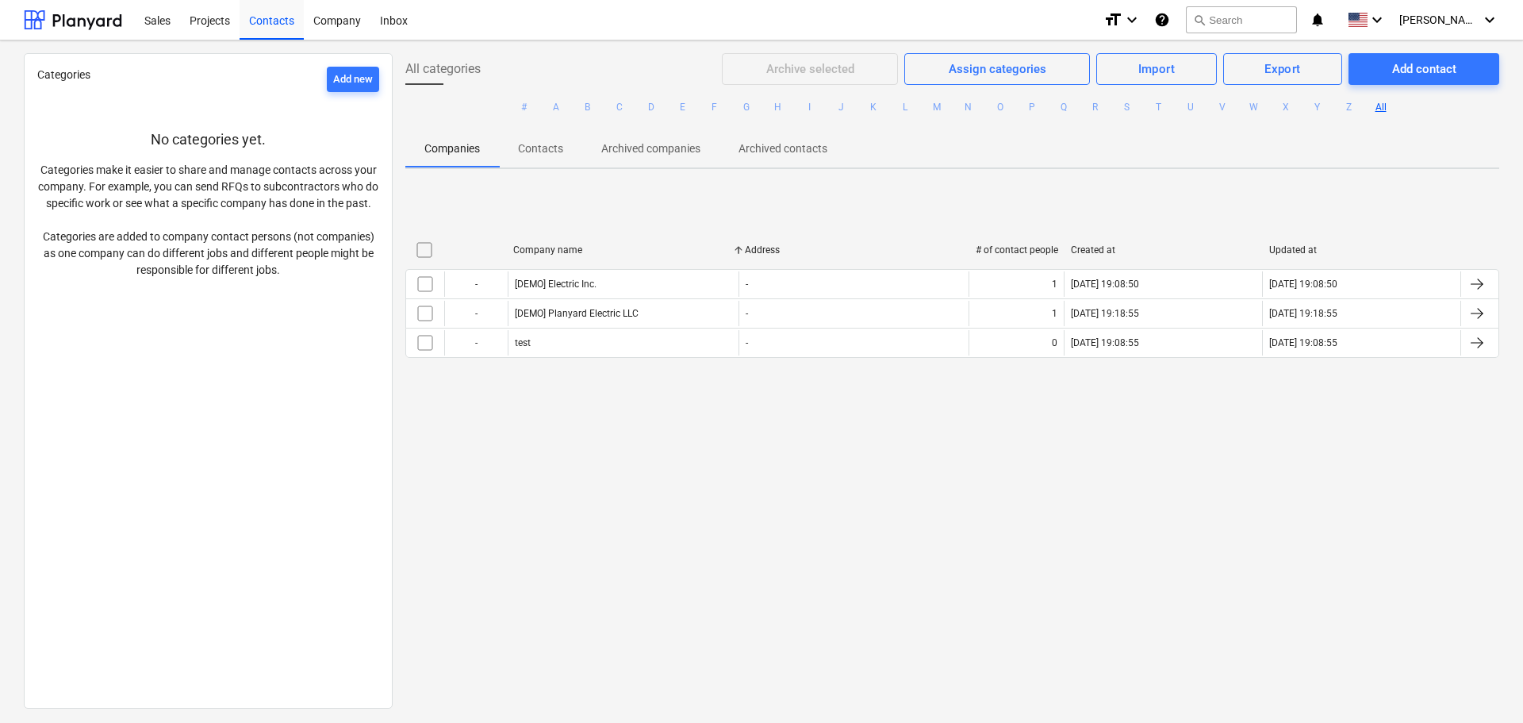
click at [215, 22] on div "Projects" at bounding box center [209, 19] width 59 height 40
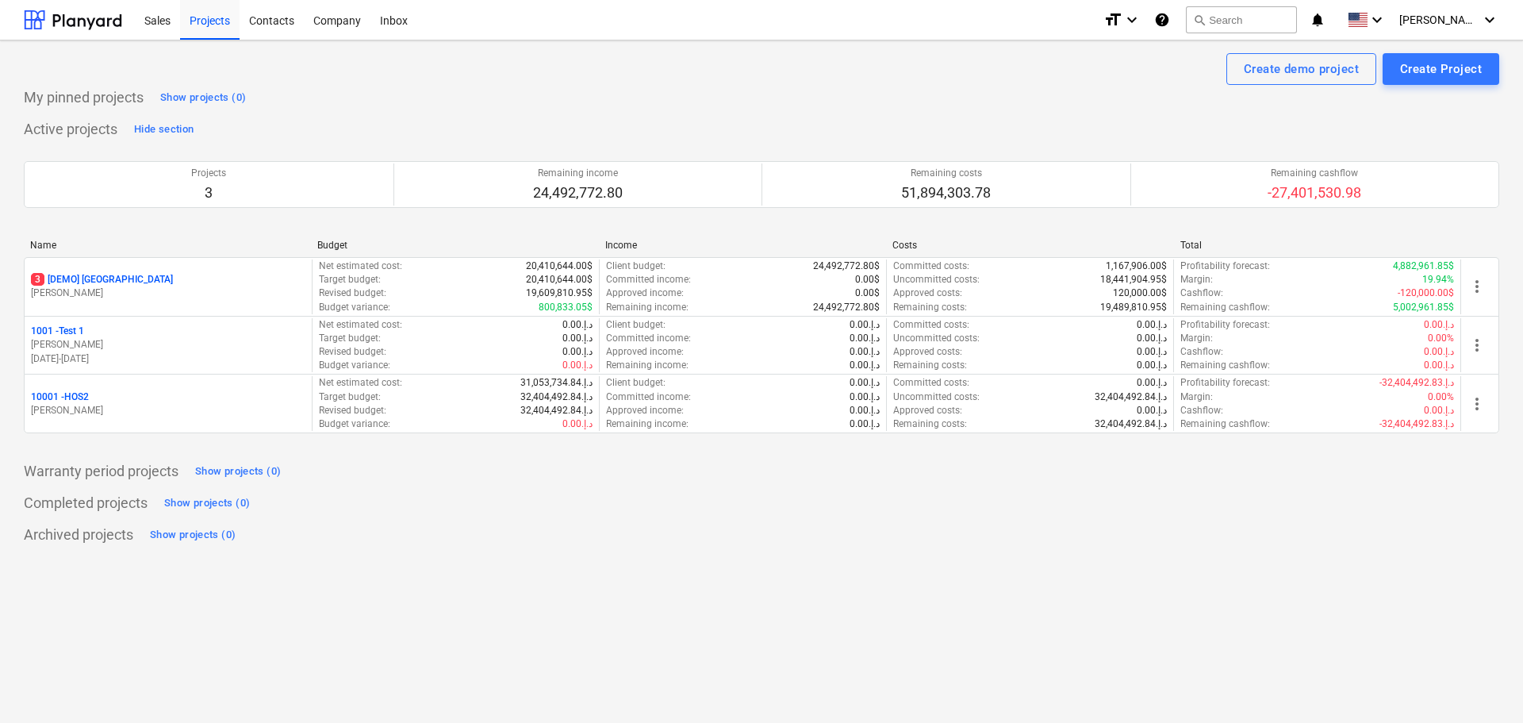
click at [218, 190] on p "3" at bounding box center [208, 192] width 35 height 19
click at [98, 397] on div "10001 - HOS2" at bounding box center [168, 396] width 274 height 13
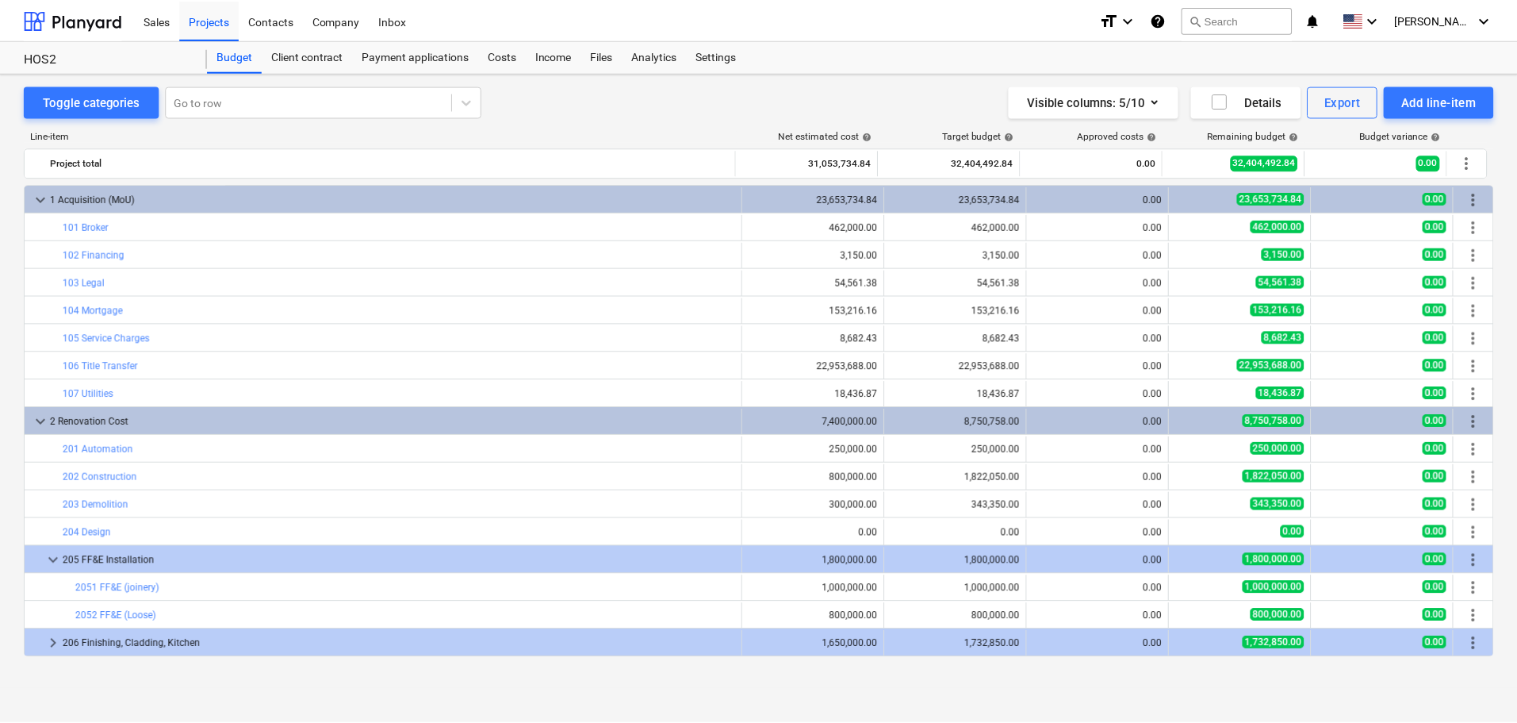
scroll to position [55, 0]
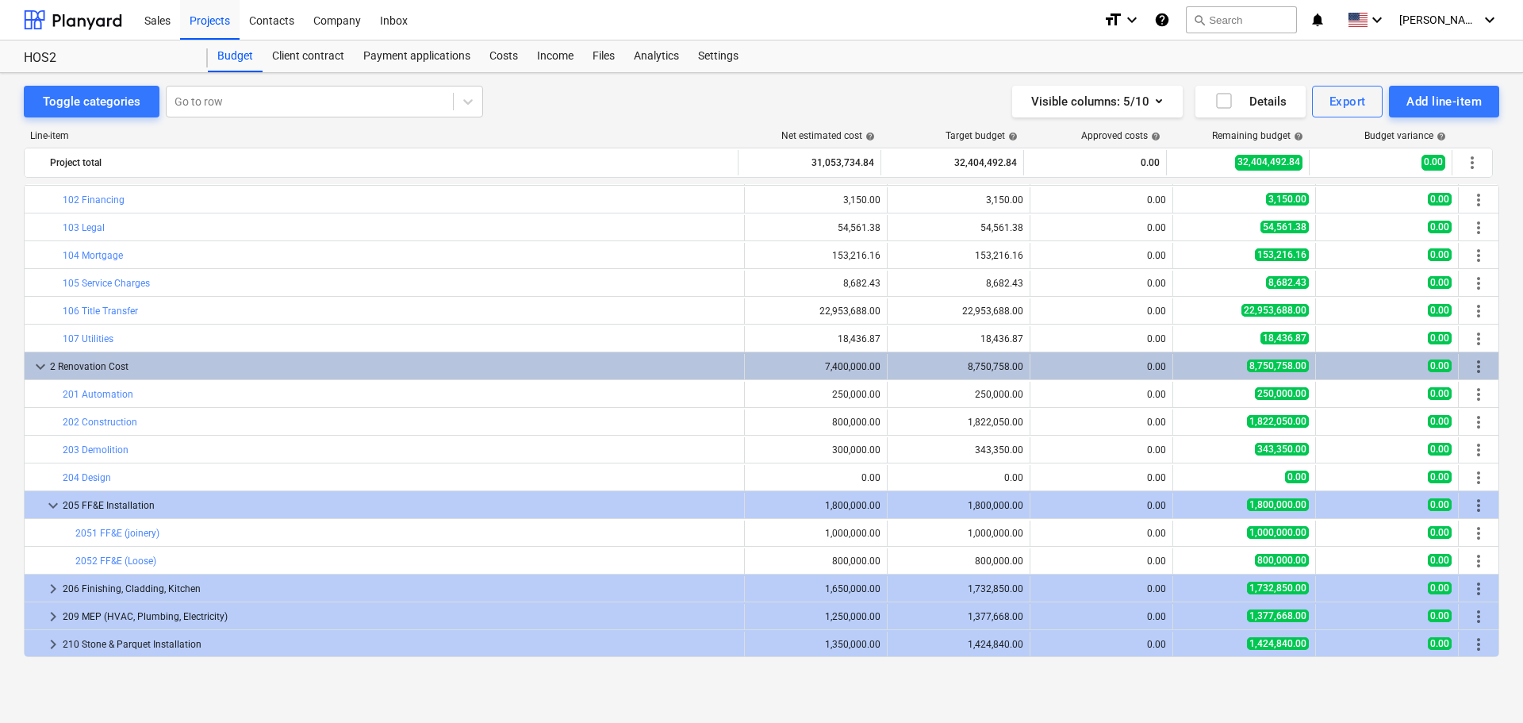
click at [499, 59] on div "Costs" at bounding box center [504, 56] width 48 height 32
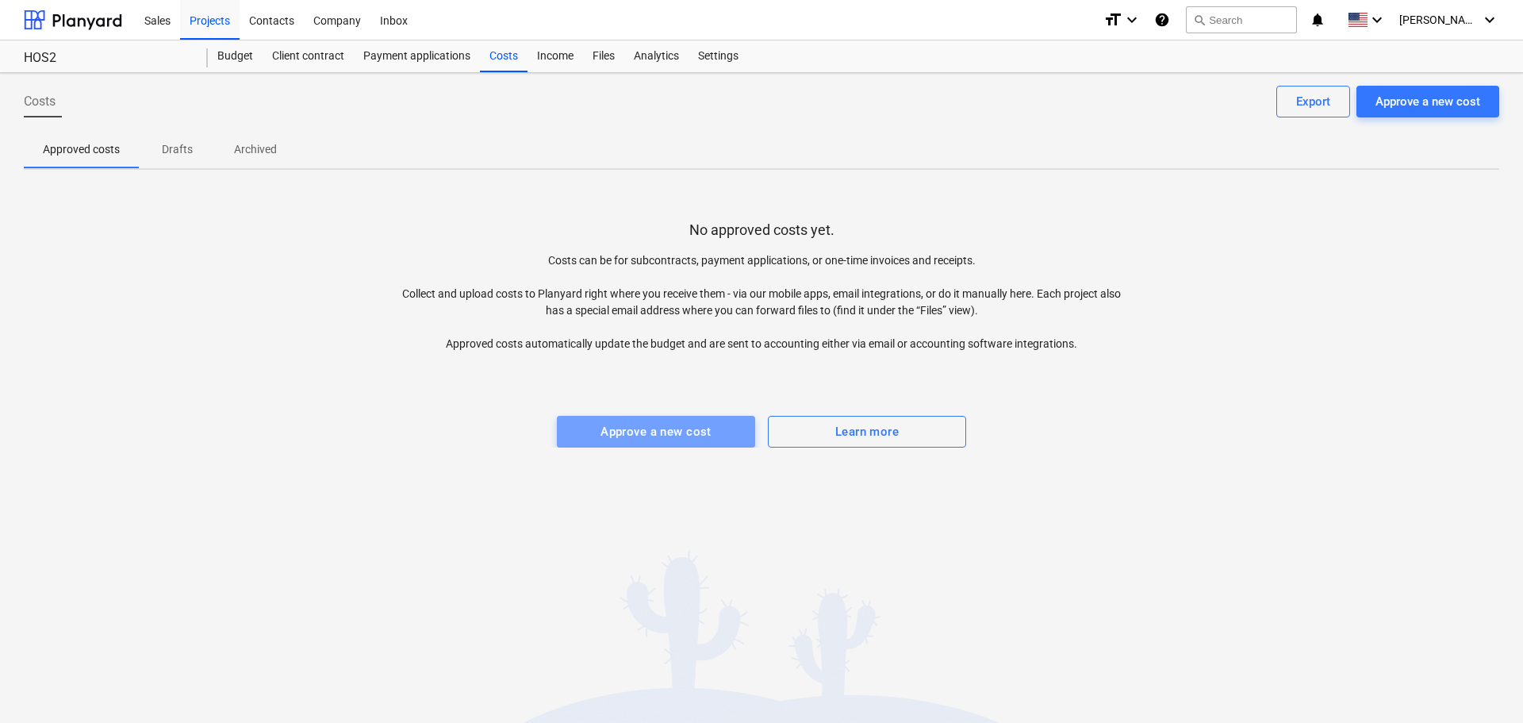
click at [692, 438] on div "Approve a new cost" at bounding box center [655, 431] width 111 height 21
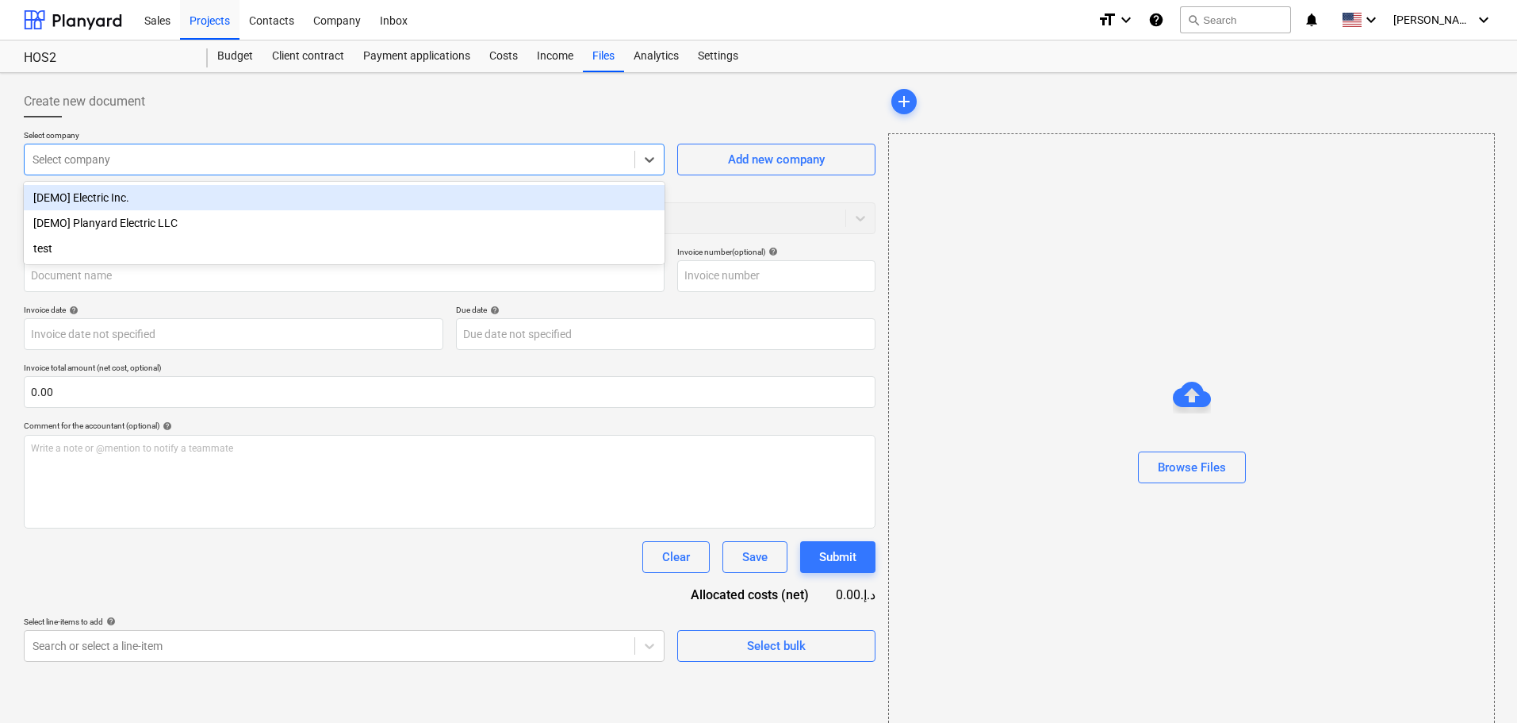
click at [177, 168] on div "Select company" at bounding box center [330, 159] width 610 height 22
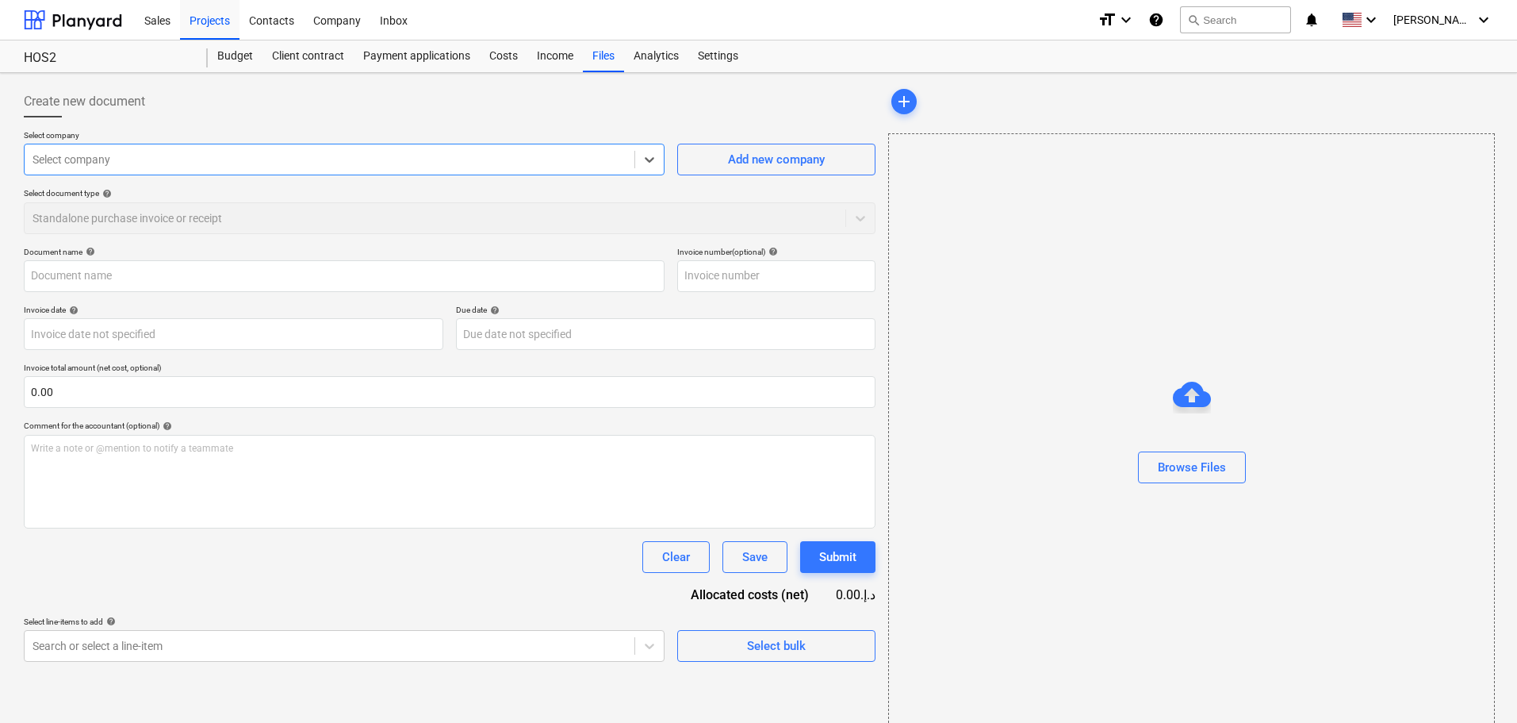
click at [197, 167] on div at bounding box center [330, 159] width 594 height 16
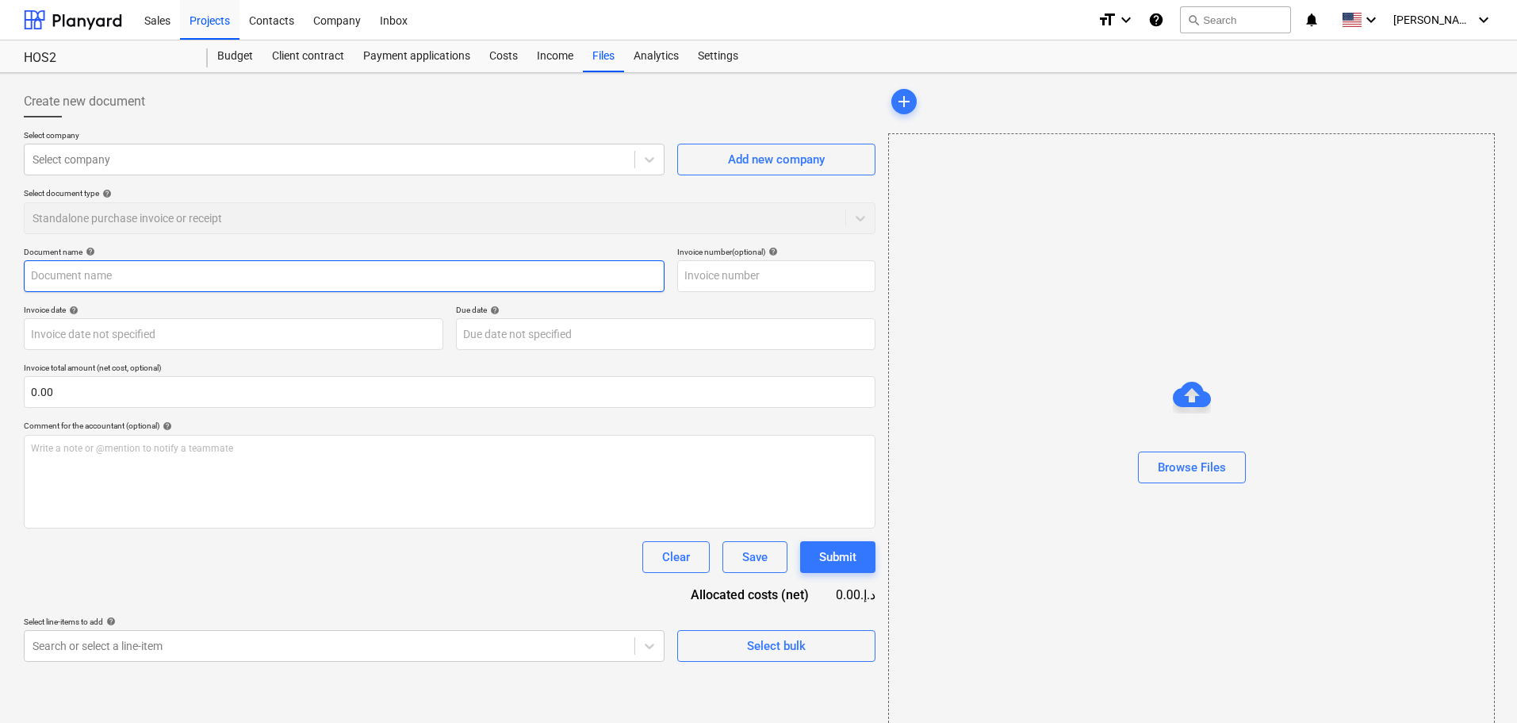
click at [219, 270] on input "text" at bounding box center [344, 276] width 641 height 32
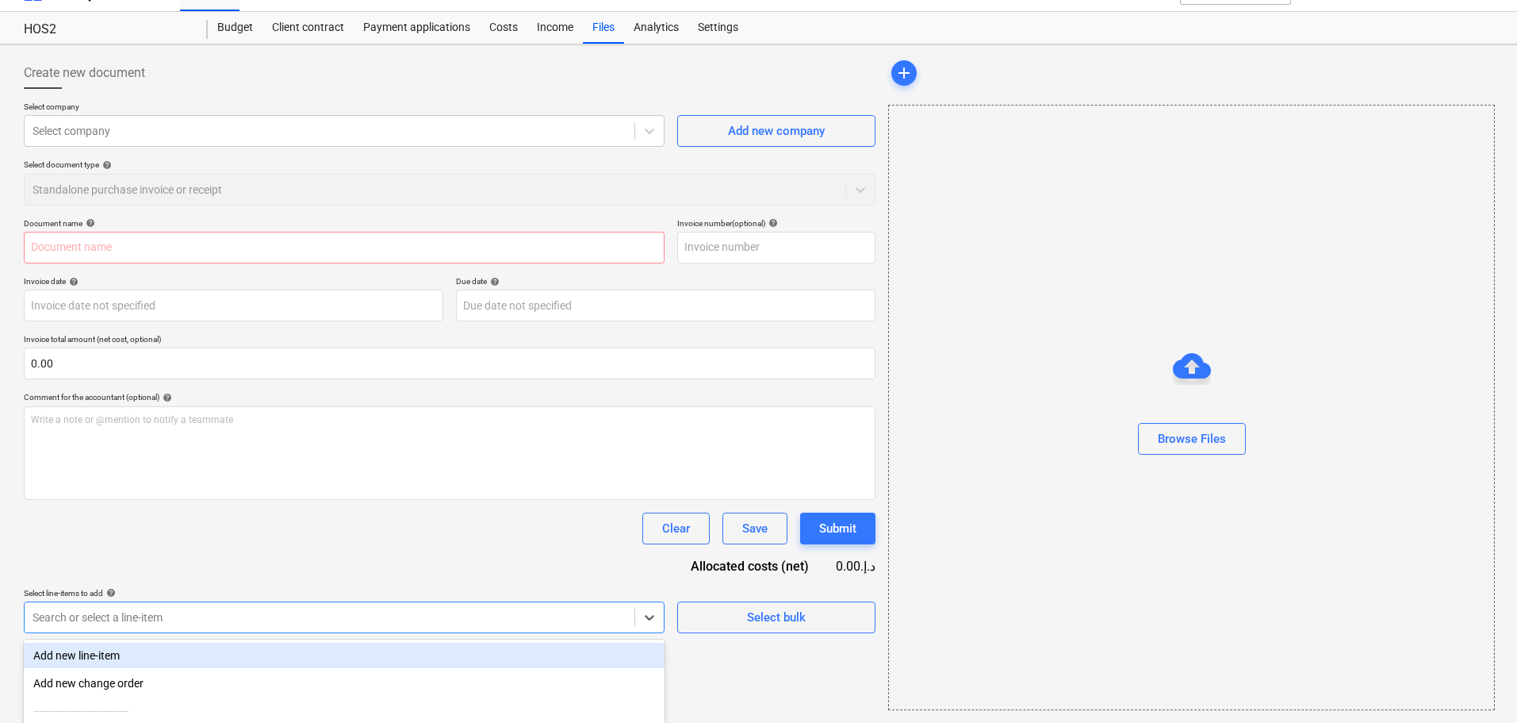
scroll to position [186, 0]
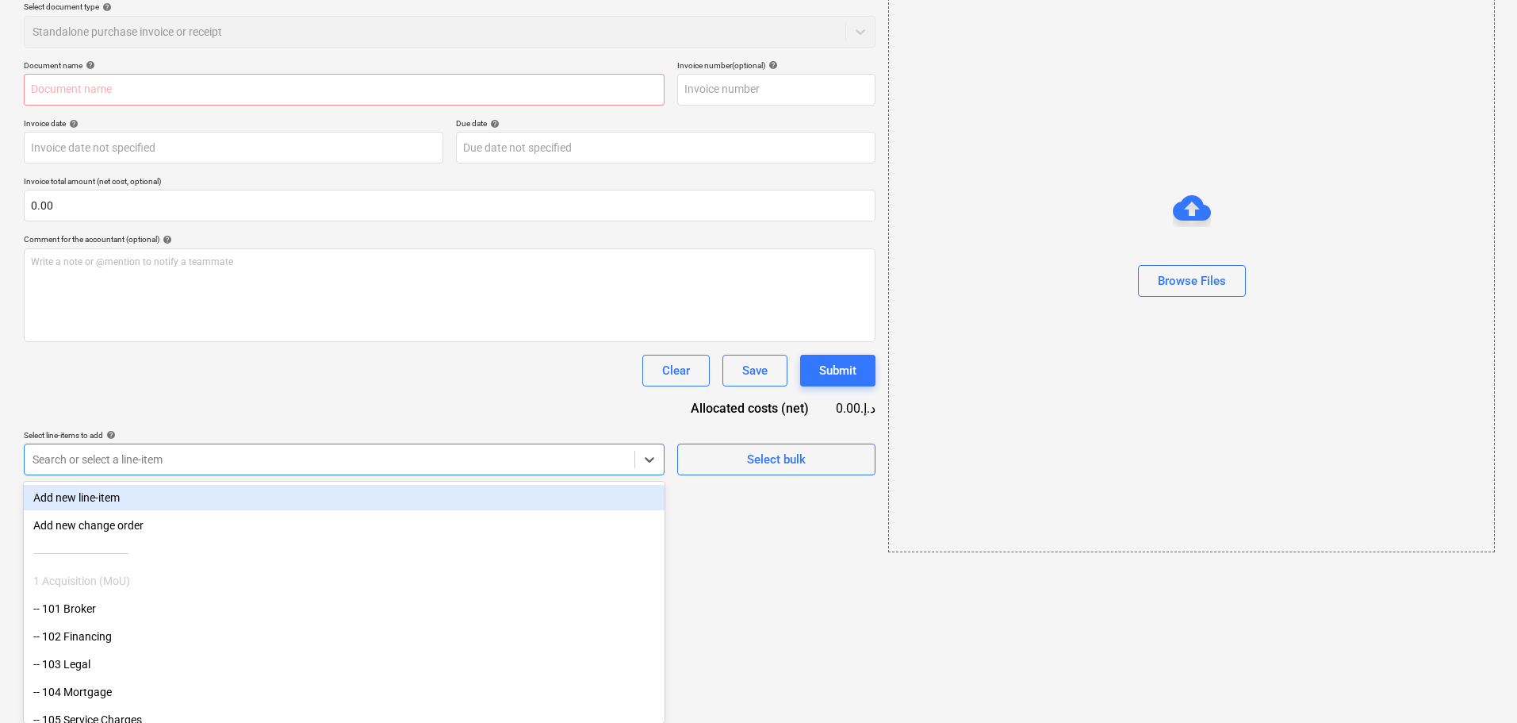
click at [559, 500] on body "Sales Projects Contacts Company Inbox format_size keyboard_arrow_down help sear…" at bounding box center [758, 175] width 1517 height 723
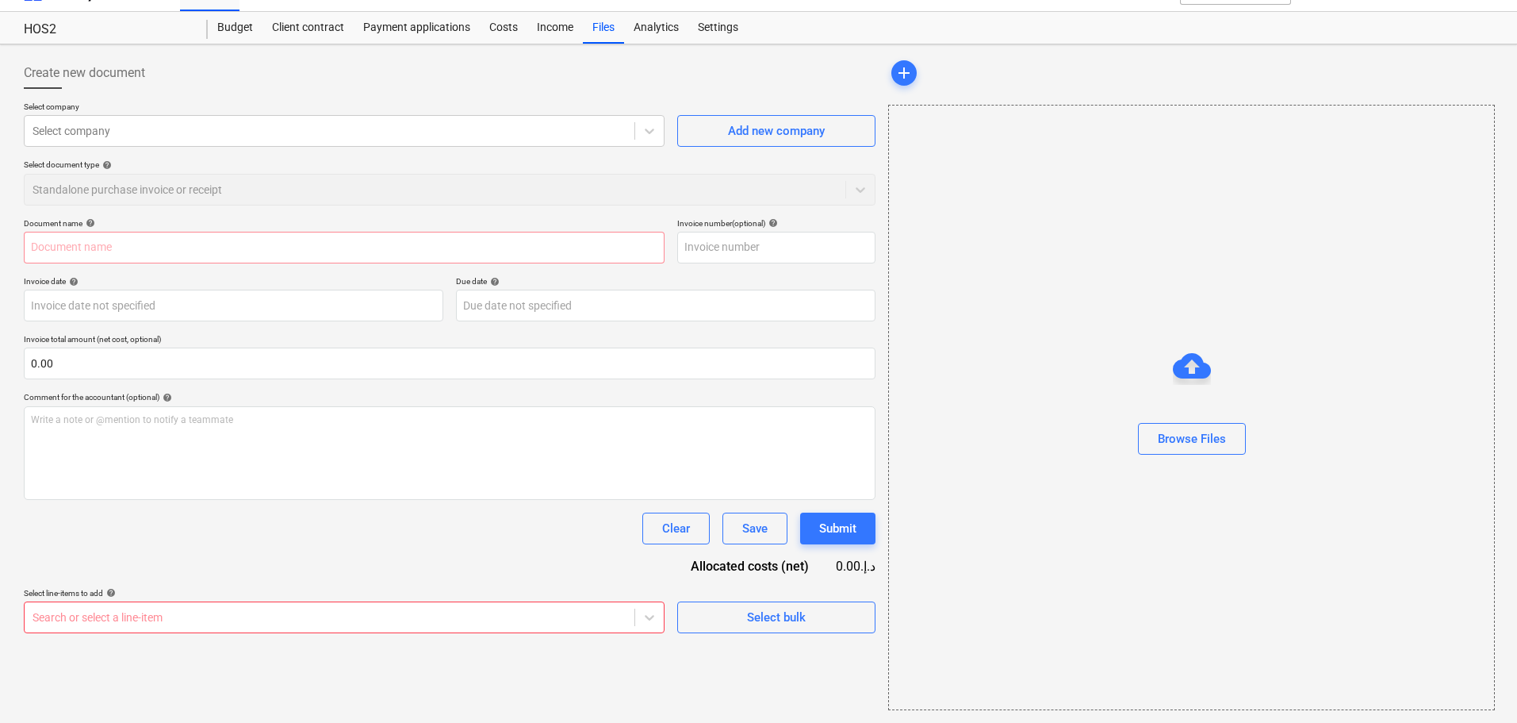
scroll to position [29, 0]
click at [777, 500] on html "Sales Projects Contacts Company Inbox format_size keyboard_arrow_down help sear…" at bounding box center [758, 332] width 1517 height 723
click at [1014, 434] on div "Browse Files" at bounding box center [1192, 438] width 68 height 21
click at [903, 68] on span "add" at bounding box center [904, 72] width 19 height 19
